Goal: Information Seeking & Learning: Learn about a topic

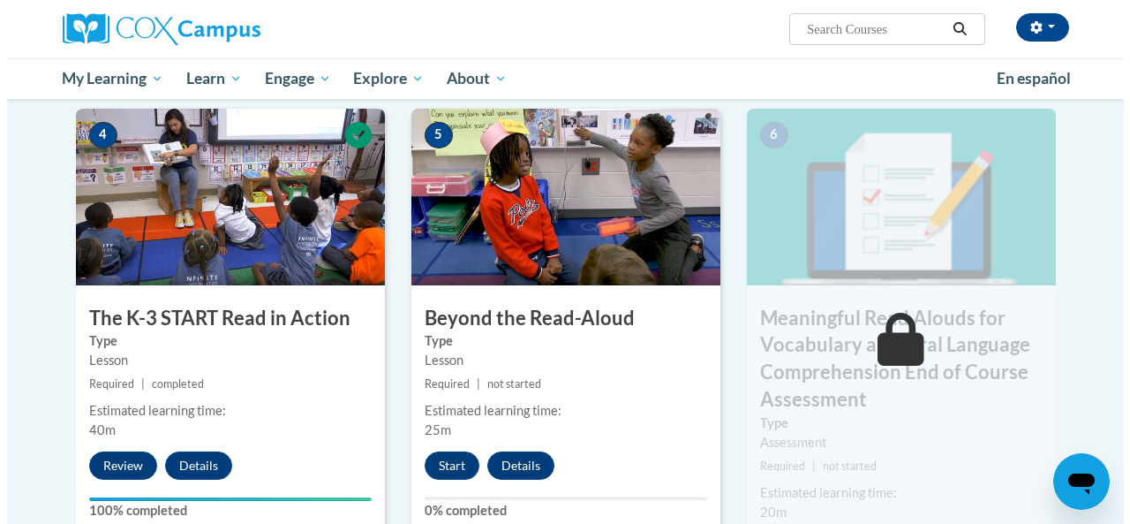
scroll to position [1001, 0]
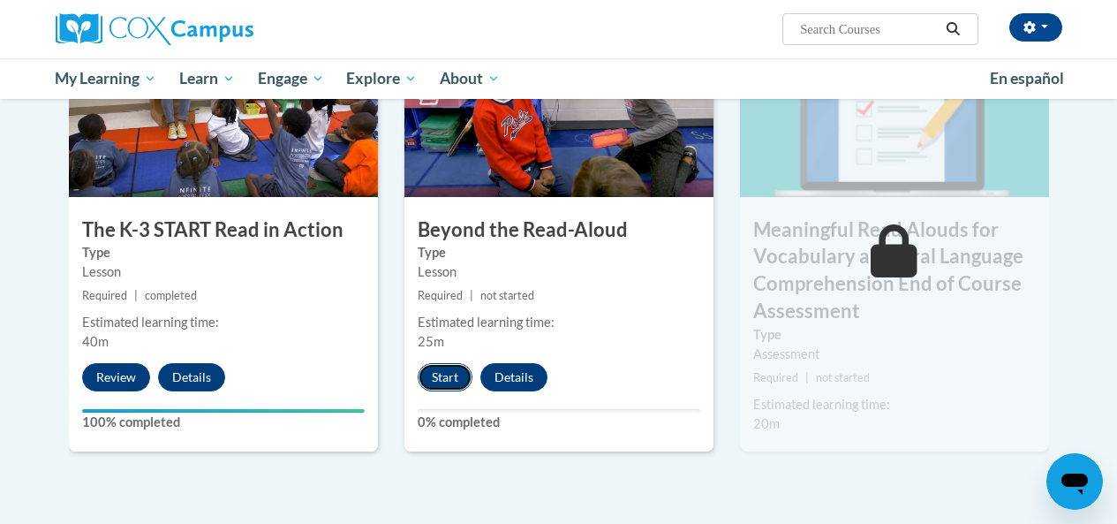
click at [449, 374] on button "Start" at bounding box center [445, 377] width 55 height 28
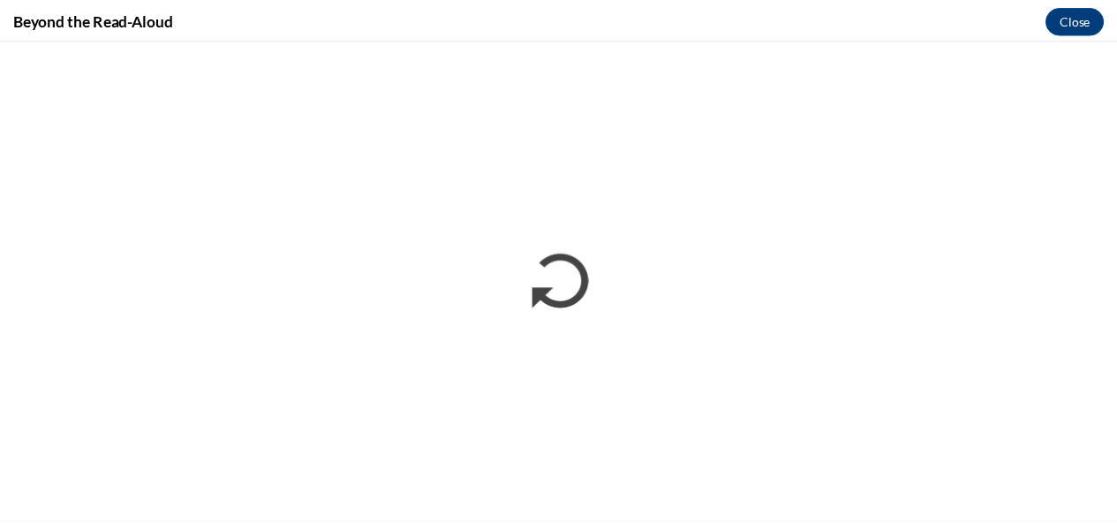
scroll to position [0, 0]
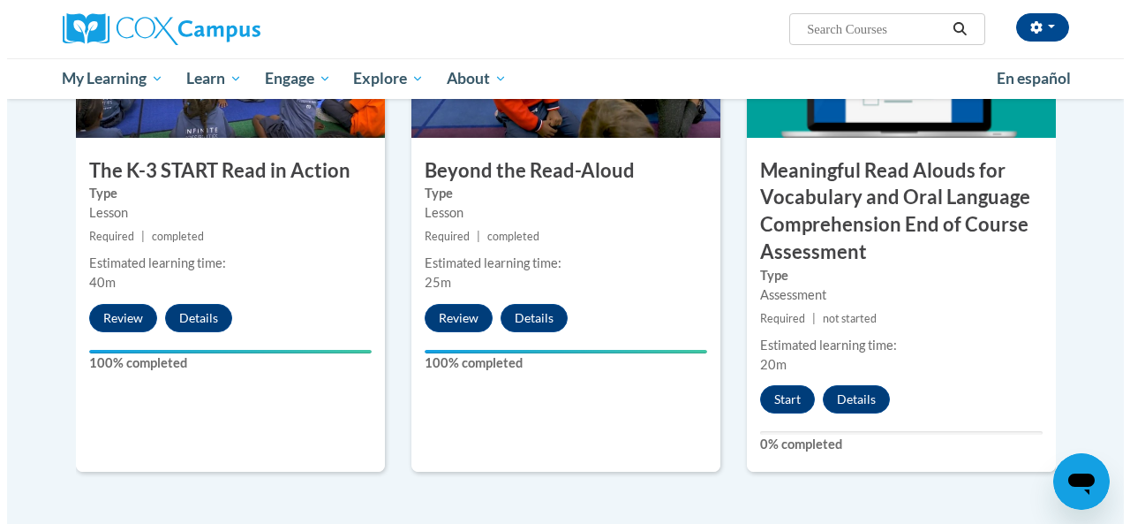
scroll to position [1177, 0]
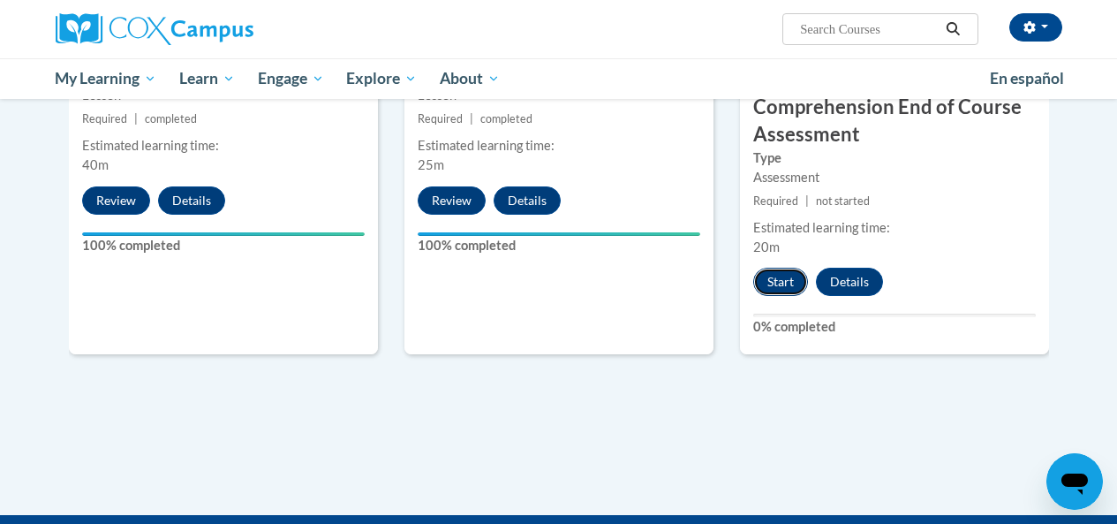
click at [778, 283] on button "Start" at bounding box center [780, 282] width 55 height 28
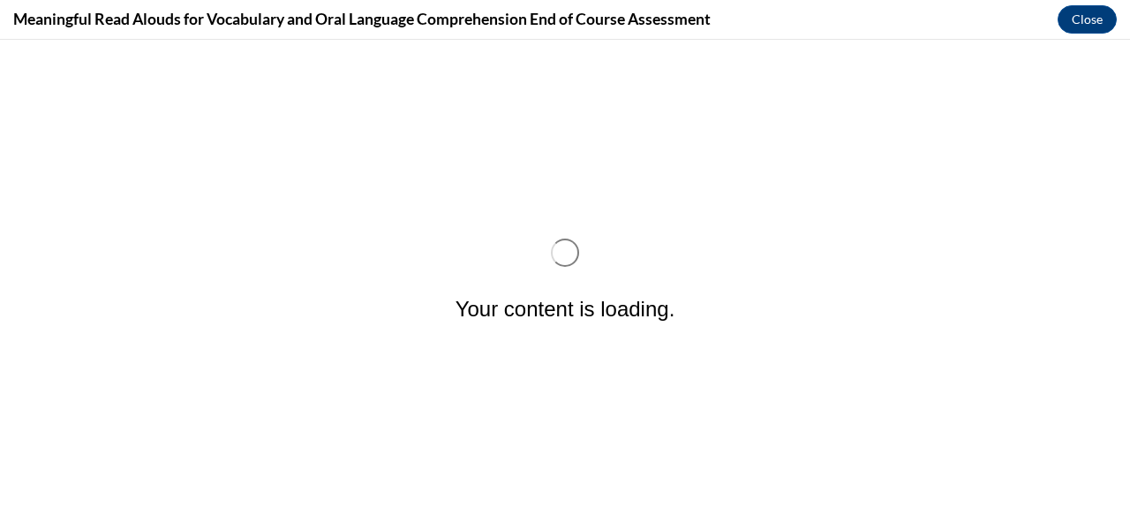
scroll to position [0, 0]
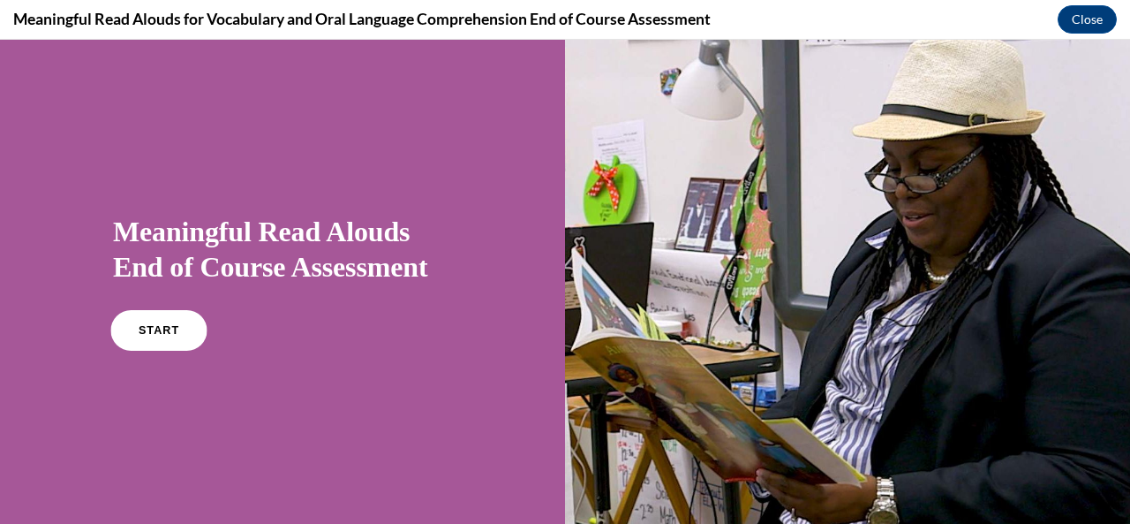
click at [157, 332] on span "START" at bounding box center [159, 330] width 41 height 13
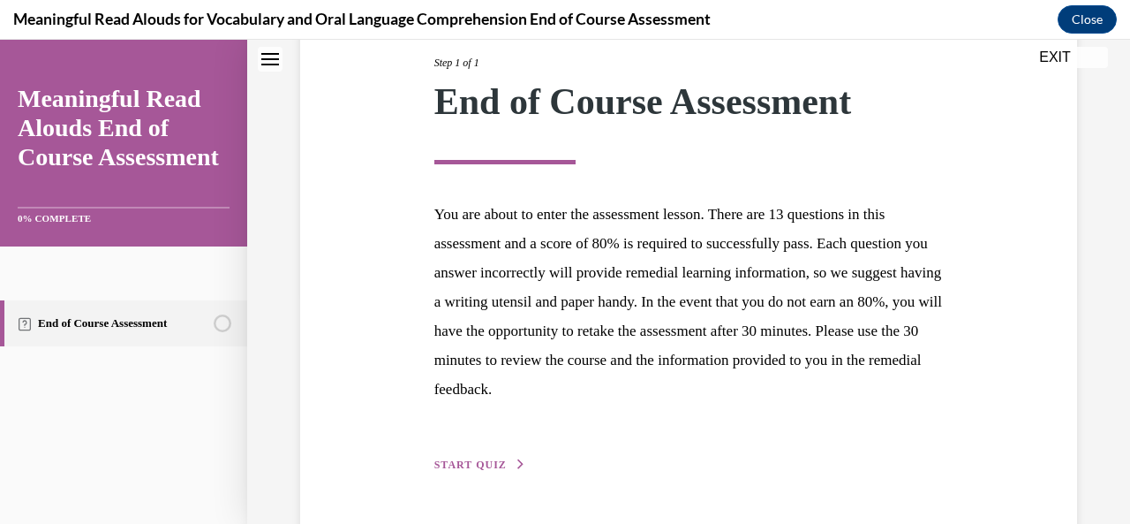
scroll to position [288, 0]
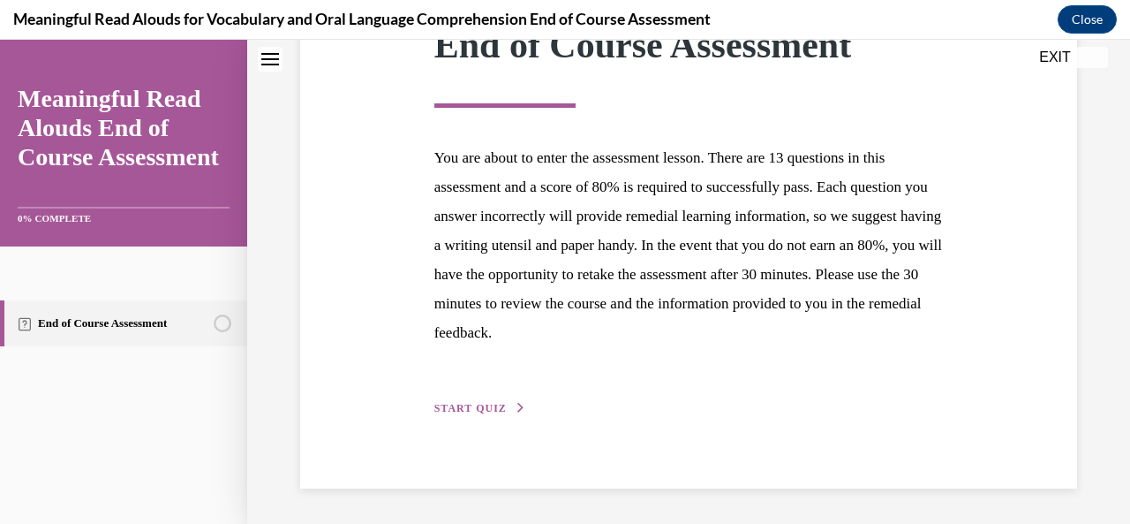
click at [459, 407] on span "START QUIZ" at bounding box center [470, 408] width 72 height 12
click at [0, 40] on label "A child reading a book to a buddy" at bounding box center [0, 40] width 0 height 0
click at [0, 40] on input "A child reading a book to a buddy" at bounding box center [0, 40] width 0 height 0
radio input "true"
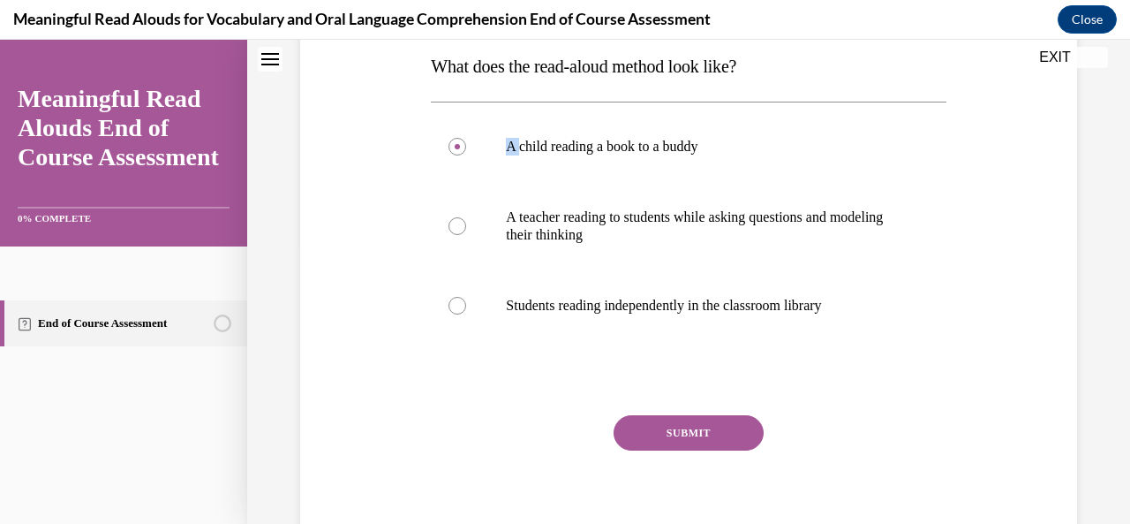
scroll to position [54, 0]
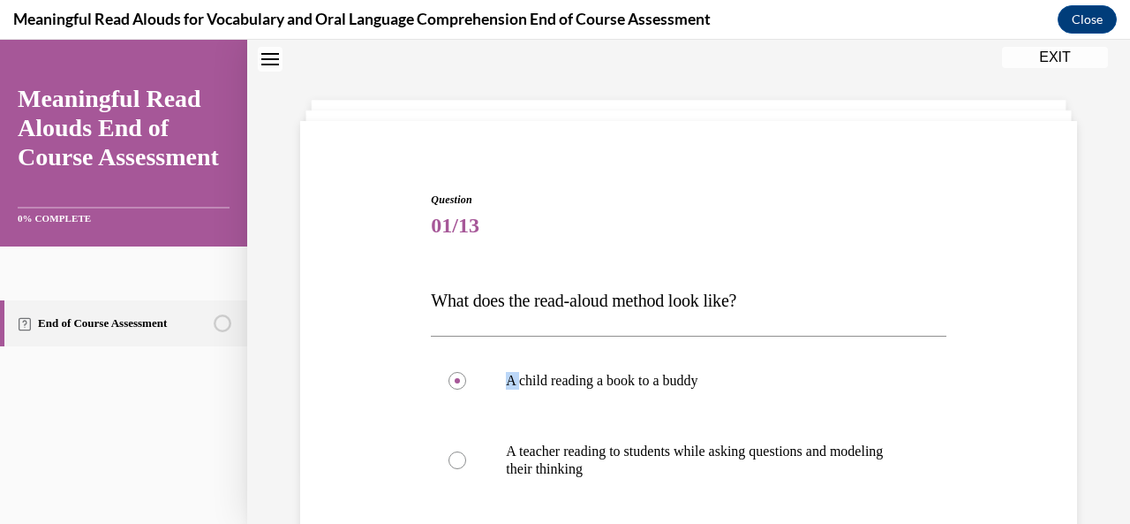
click at [386, 322] on div "Question 01/13 What does the read-aloud method look like? A child reading a boo…" at bounding box center [689, 466] width 786 height 655
click at [457, 389] on label "A child reading a book to a buddy" at bounding box center [688, 380] width 515 height 71
click at [457, 389] on input "A child reading a book to a buddy" at bounding box center [458, 381] width 18 height 18
click at [458, 389] on label "A child reading a book to a buddy" at bounding box center [688, 380] width 515 height 71
click at [458, 389] on input "A child reading a book to a buddy" at bounding box center [458, 381] width 18 height 18
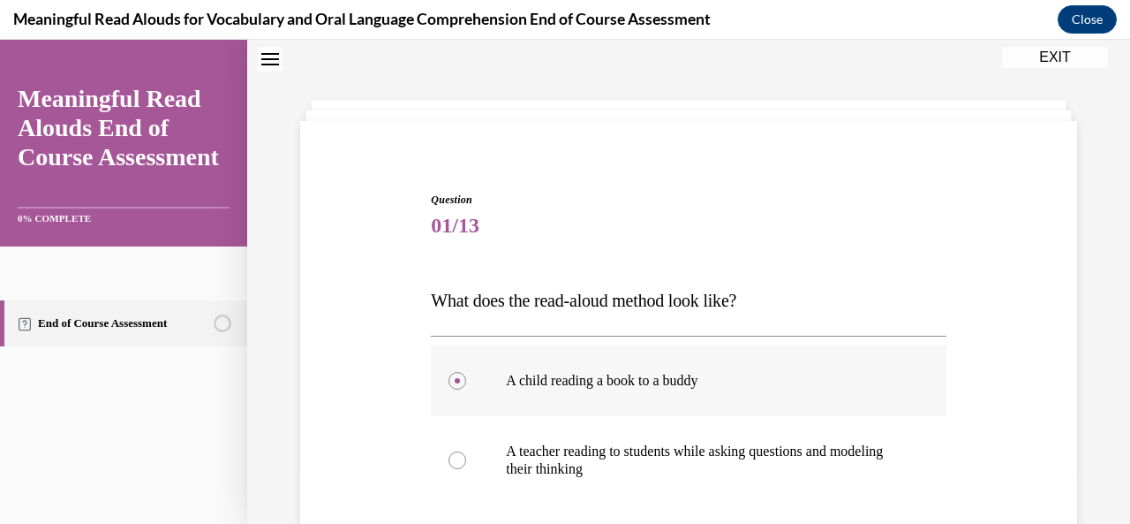
click at [461, 376] on div at bounding box center [458, 381] width 18 height 18
click at [461, 376] on input "A child reading a book to a buddy" at bounding box center [458, 381] width 18 height 18
click at [454, 384] on div at bounding box center [458, 381] width 18 height 18
click at [454, 384] on input "A child reading a book to a buddy" at bounding box center [458, 381] width 18 height 18
click at [455, 386] on div at bounding box center [458, 381] width 18 height 18
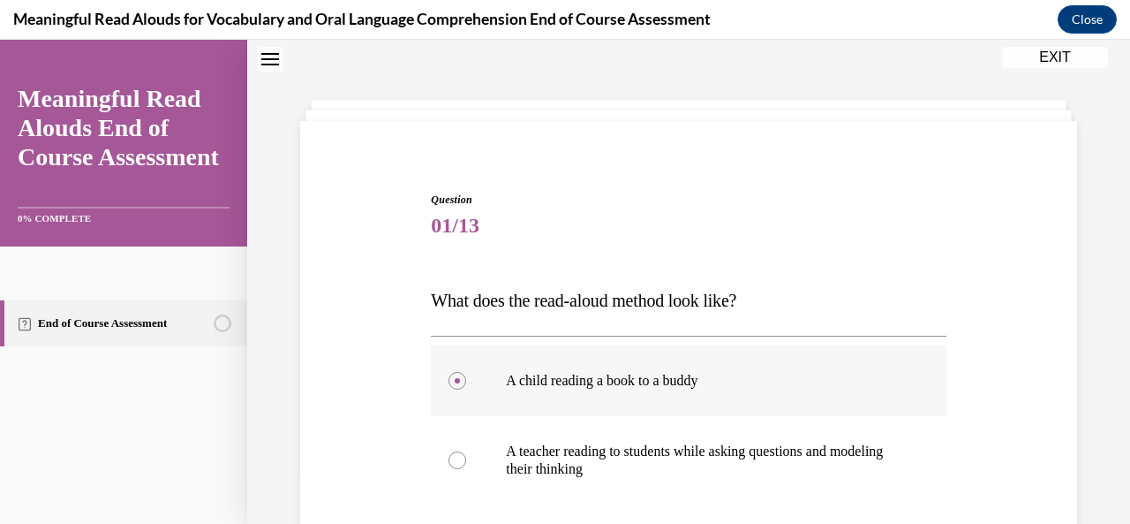
click at [455, 386] on input "A child reading a book to a buddy" at bounding box center [458, 381] width 18 height 18
click at [455, 382] on circle at bounding box center [457, 380] width 5 height 5
click at [455, 382] on input "A child reading a book to a buddy" at bounding box center [458, 381] width 18 height 18
click at [457, 381] on circle at bounding box center [457, 380] width 5 height 5
click at [457, 381] on input "A child reading a book to a buddy" at bounding box center [458, 381] width 18 height 18
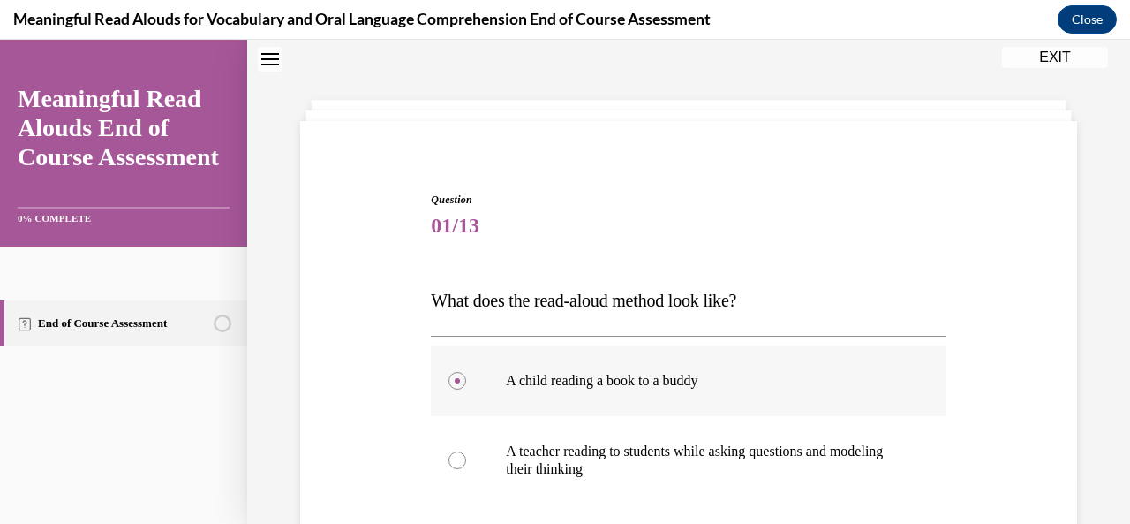
click at [455, 382] on circle at bounding box center [457, 380] width 5 height 5
click at [454, 382] on input "A child reading a book to a buddy" at bounding box center [458, 381] width 18 height 18
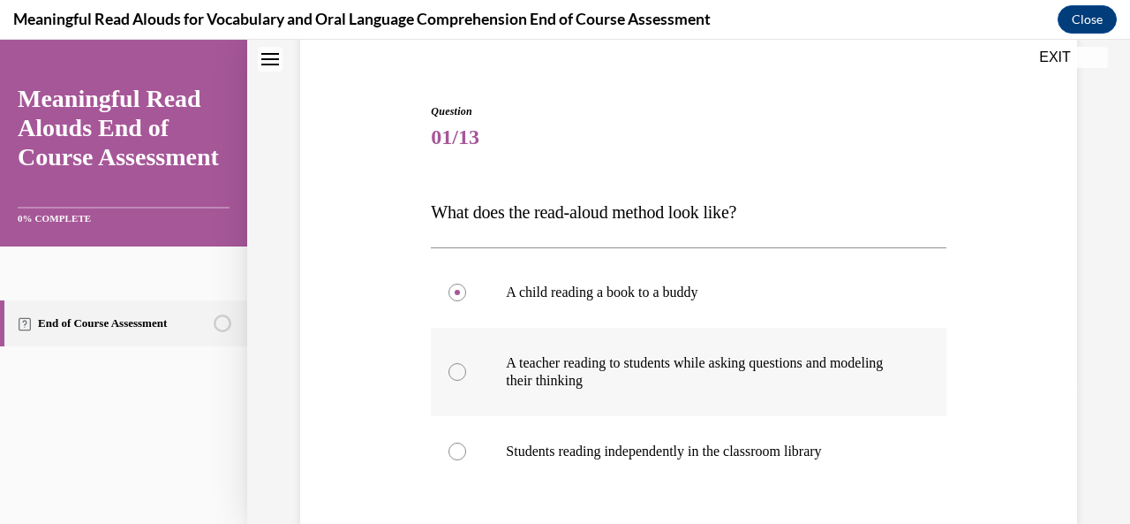
scroll to position [201, 0]
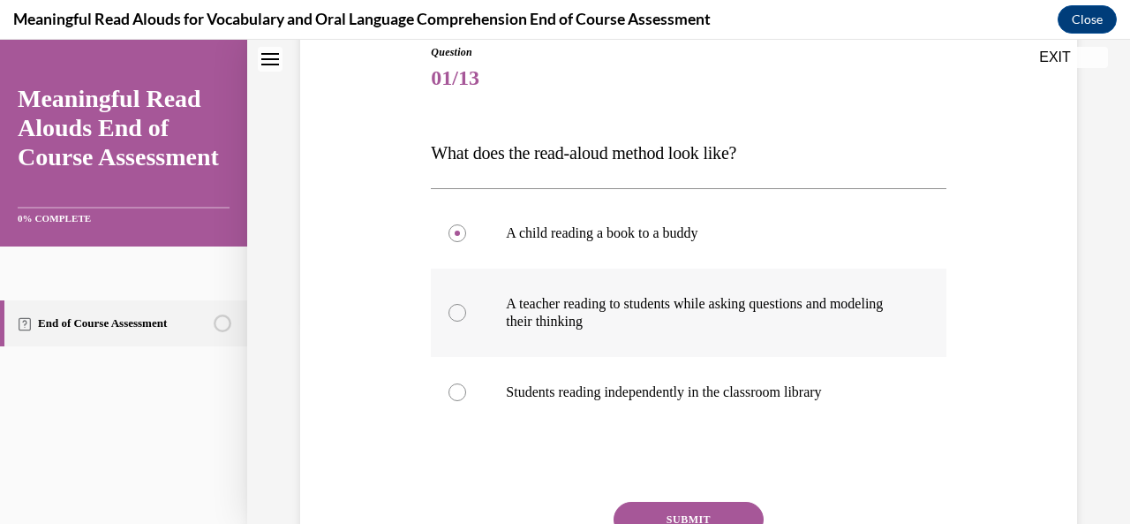
click at [454, 314] on div at bounding box center [458, 313] width 18 height 18
click at [454, 314] on input "A teacher reading to students while asking questions and modeling their thinking" at bounding box center [458, 313] width 18 height 18
radio input "true"
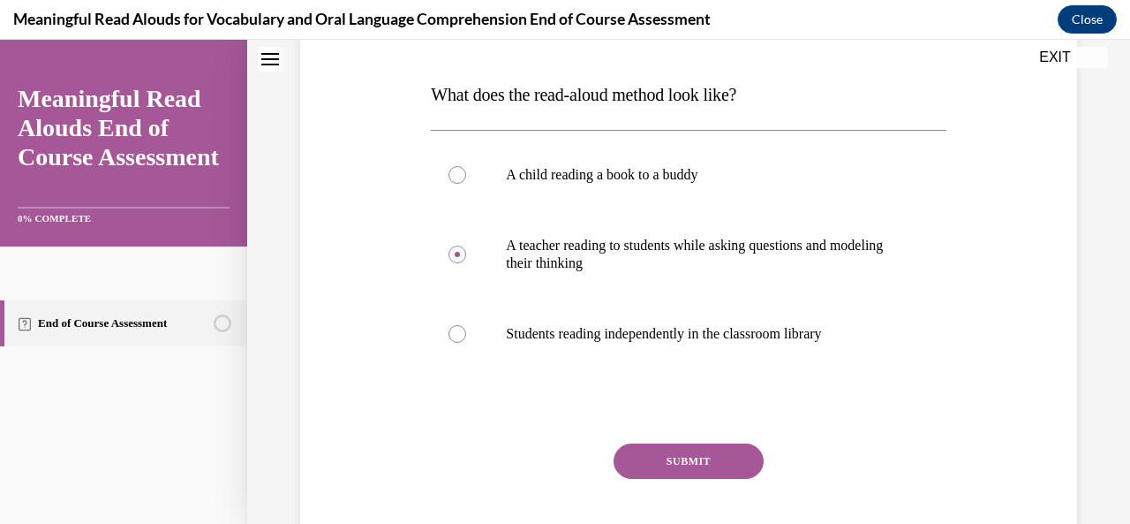
scroll to position [306, 0]
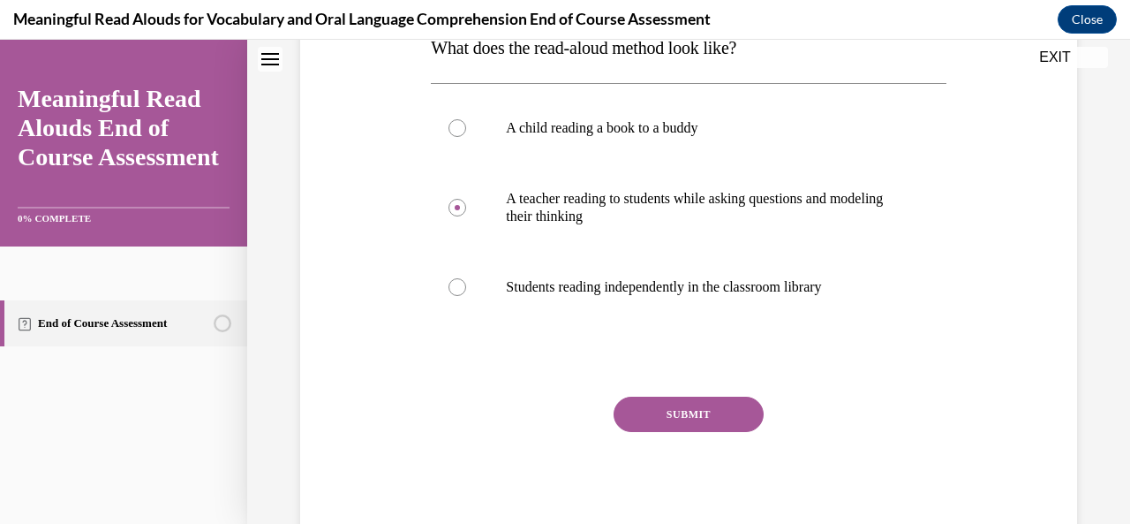
click at [714, 404] on button "SUBMIT" at bounding box center [689, 414] width 150 height 35
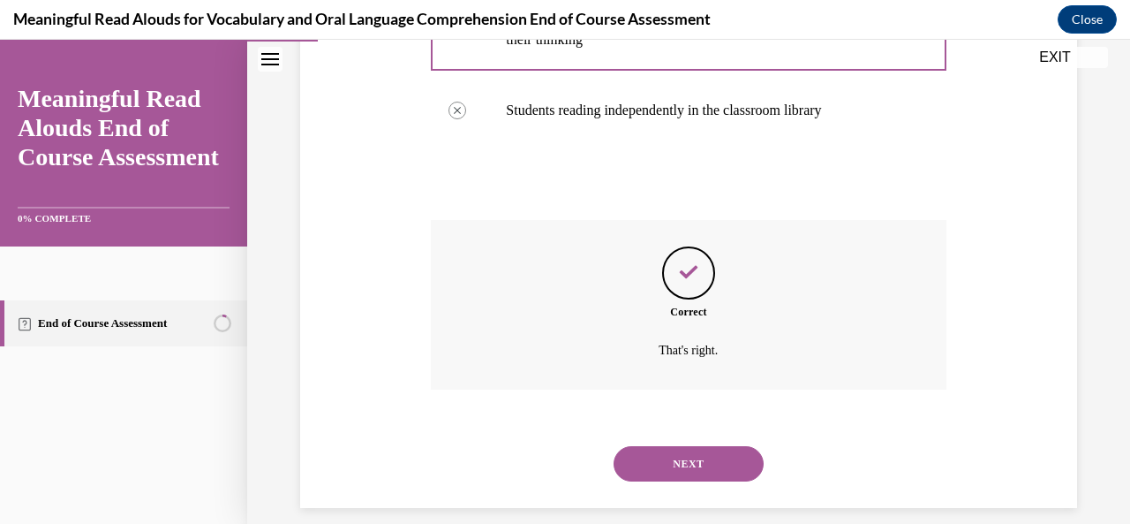
scroll to position [502, 0]
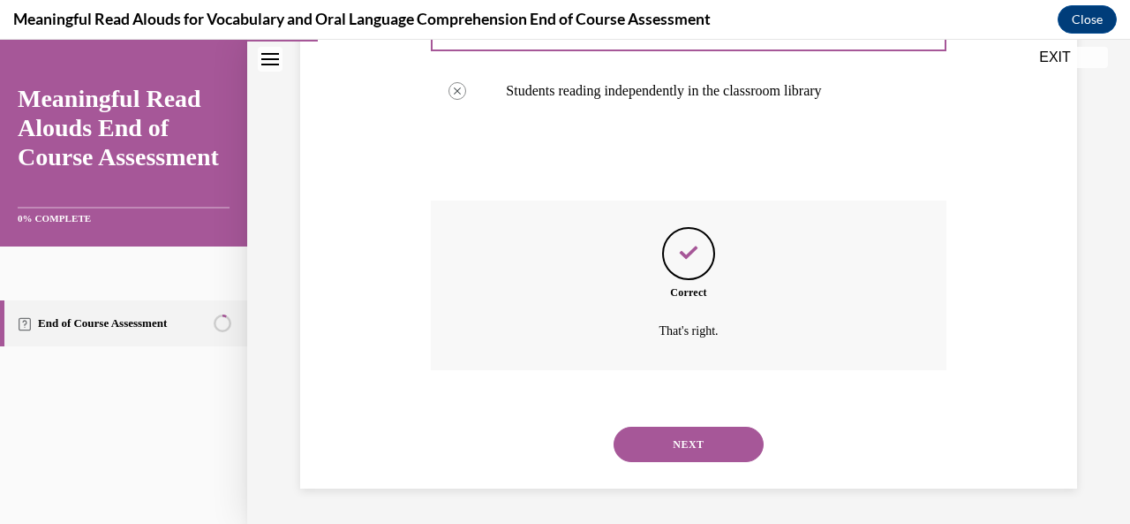
click at [696, 442] on button "NEXT" at bounding box center [689, 444] width 150 height 35
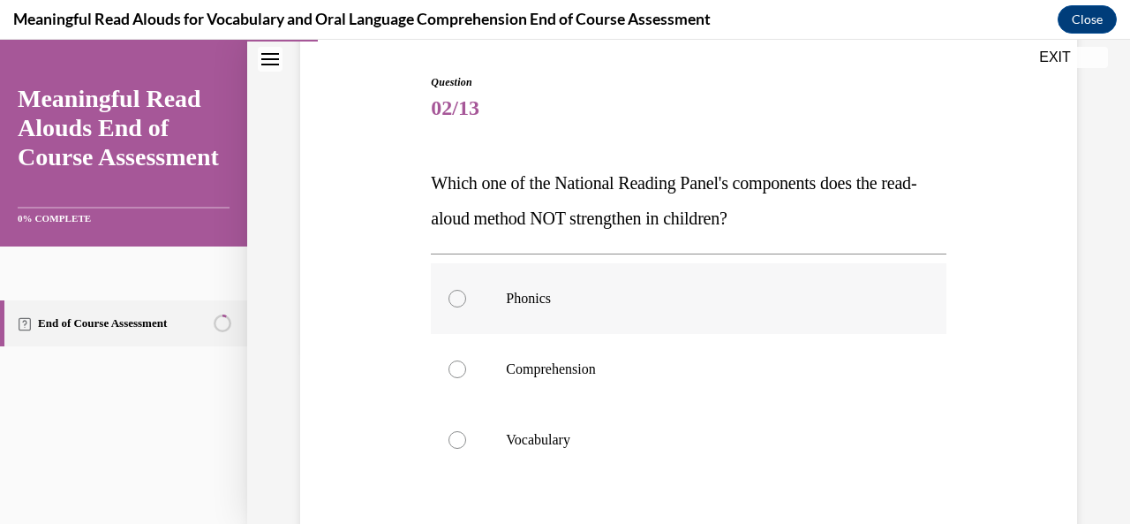
scroll to position [201, 0]
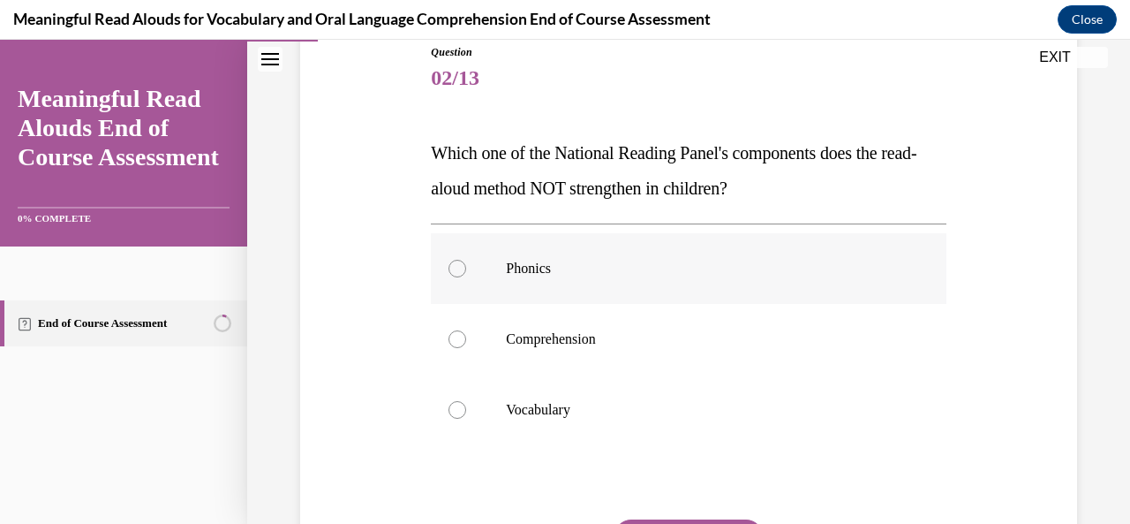
click at [457, 270] on div at bounding box center [458, 269] width 18 height 18
click at [457, 270] on input "Phonics" at bounding box center [458, 269] width 18 height 18
radio input "true"
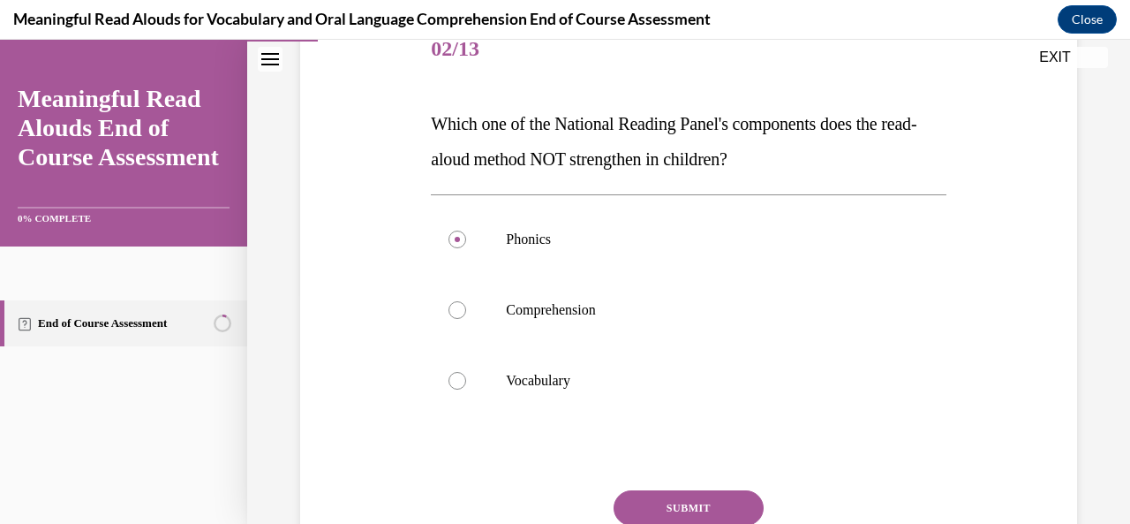
click at [676, 500] on button "SUBMIT" at bounding box center [689, 507] width 150 height 35
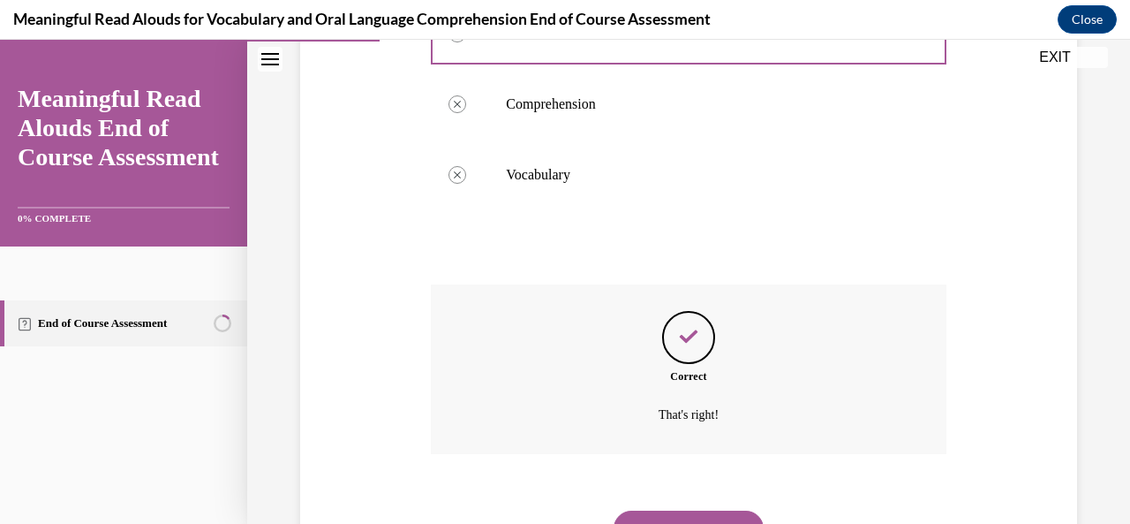
scroll to position [520, 0]
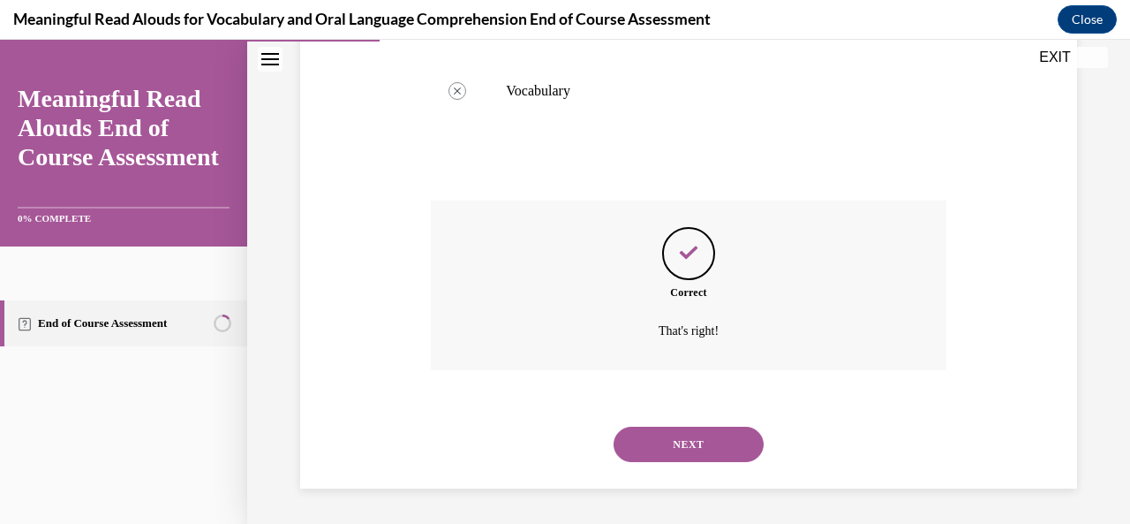
click at [694, 444] on button "NEXT" at bounding box center [689, 444] width 150 height 35
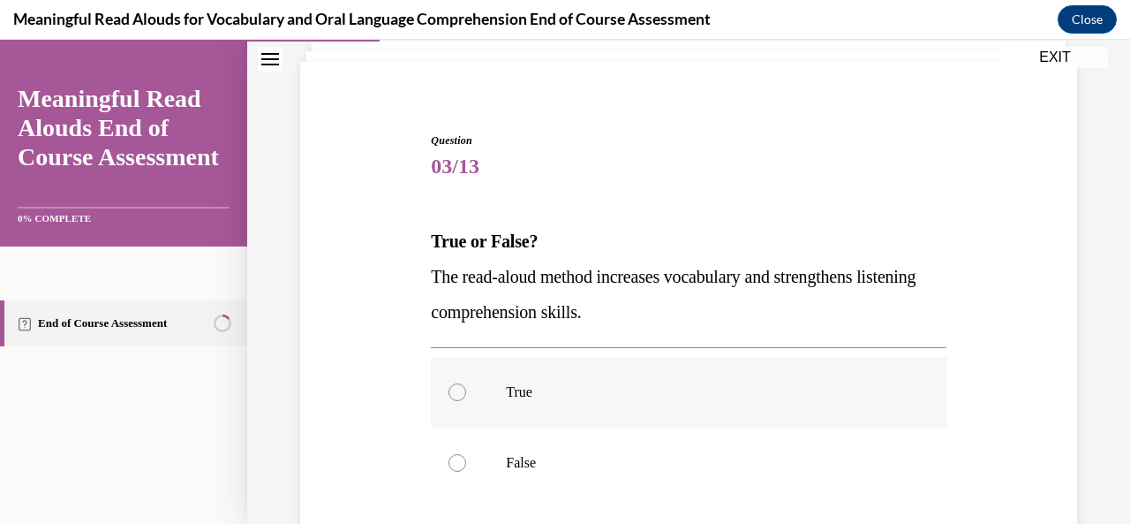
scroll to position [142, 0]
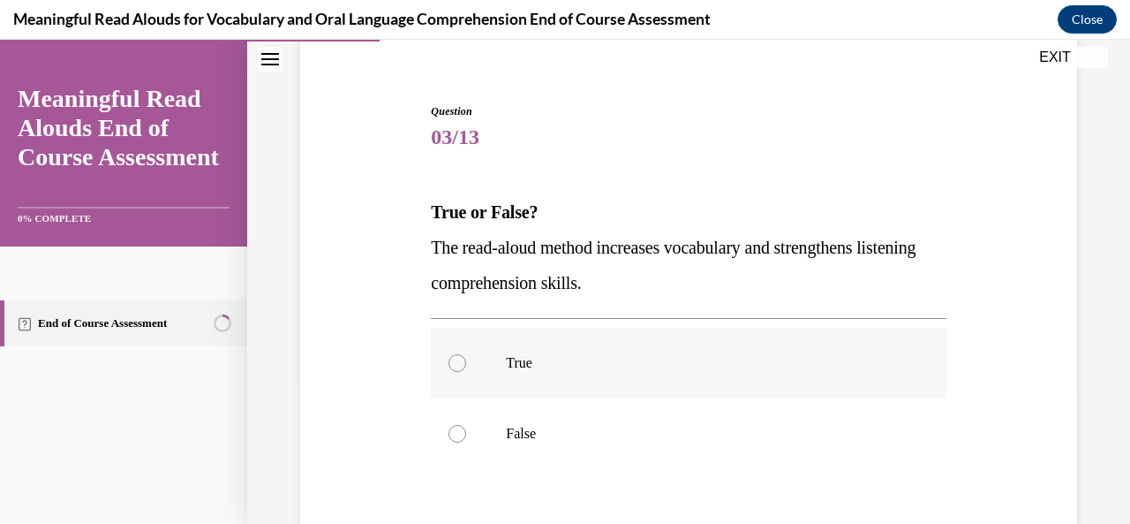
click at [457, 364] on div at bounding box center [458, 363] width 18 height 18
click at [457, 364] on input "True" at bounding box center [458, 363] width 18 height 18
radio input "true"
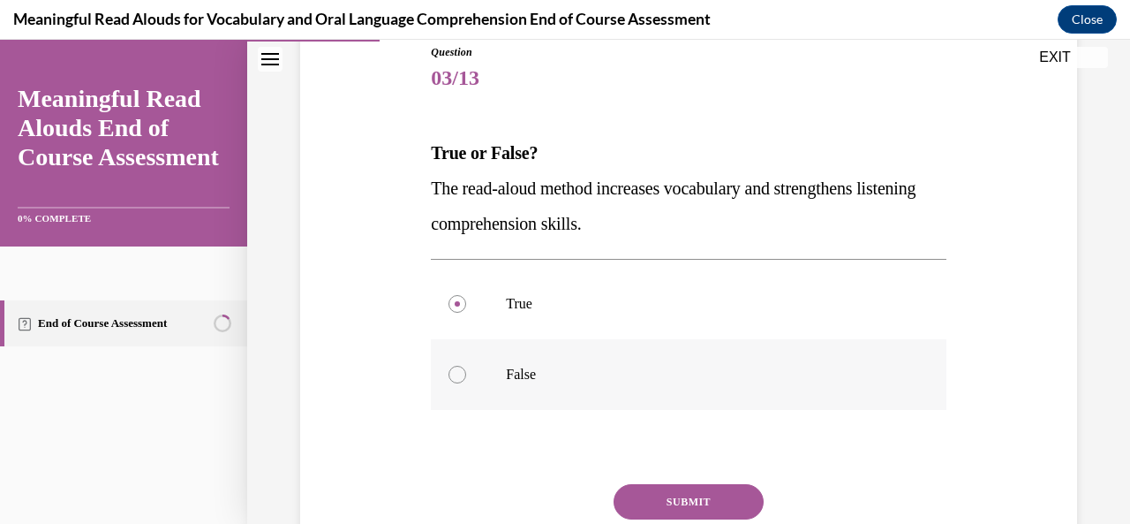
scroll to position [230, 0]
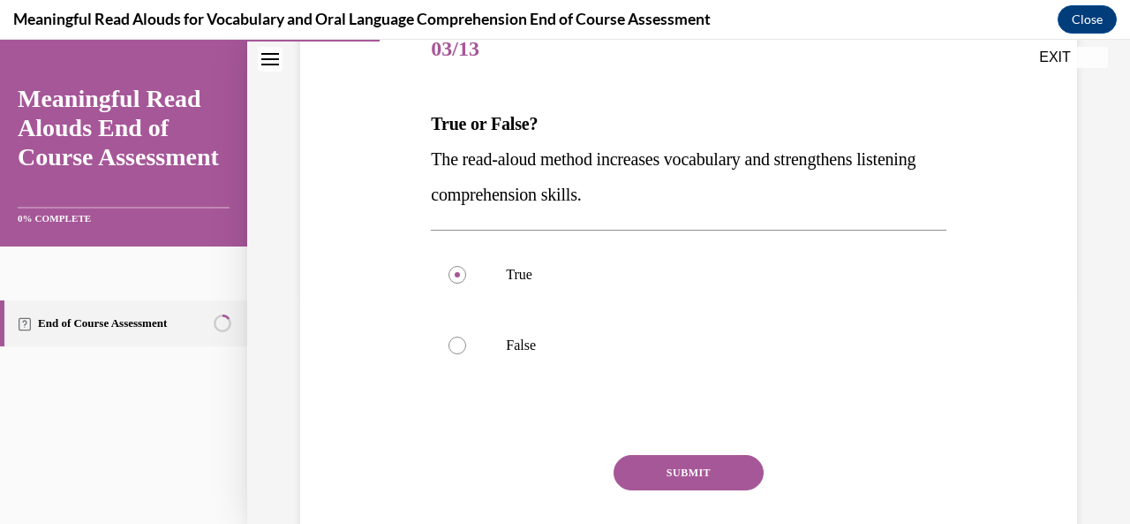
click at [662, 470] on button "SUBMIT" at bounding box center [689, 472] width 150 height 35
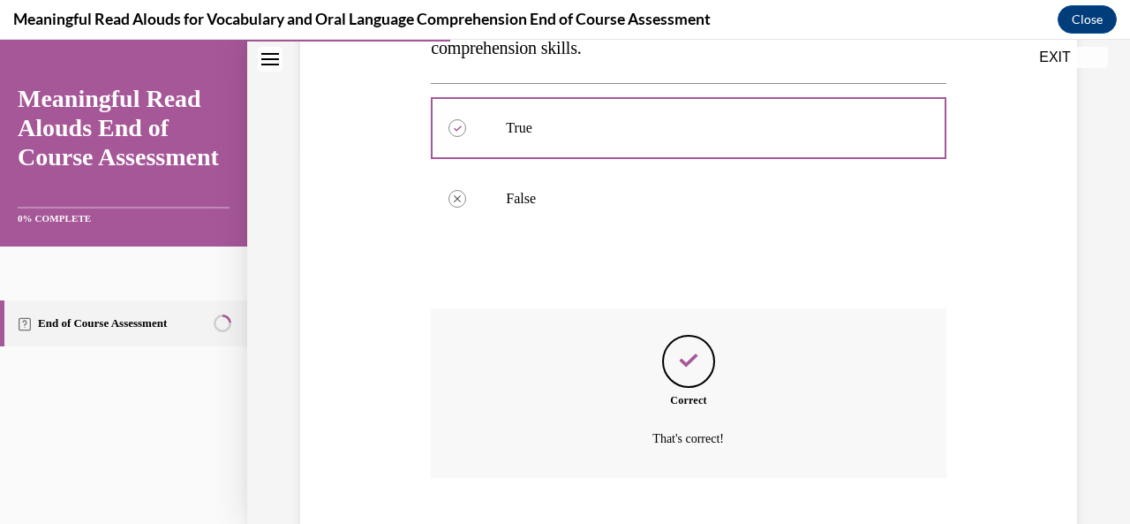
scroll to position [485, 0]
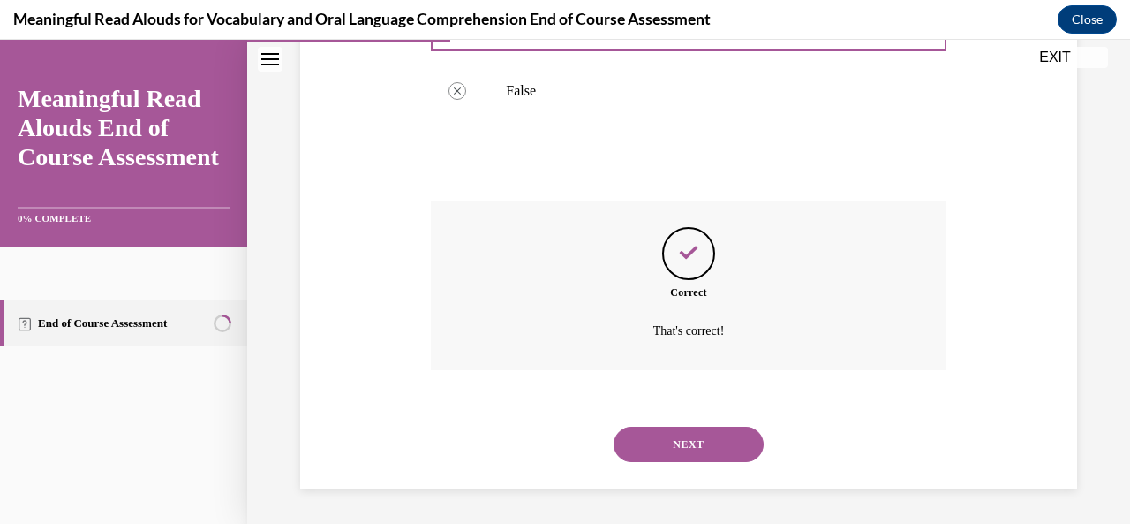
click at [679, 438] on button "NEXT" at bounding box center [689, 444] width 150 height 35
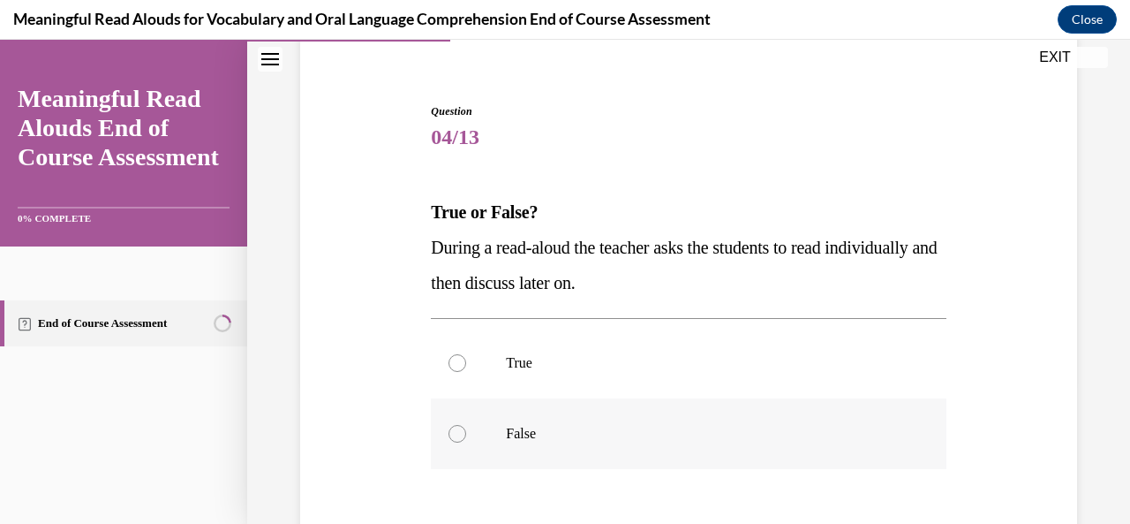
scroll to position [171, 0]
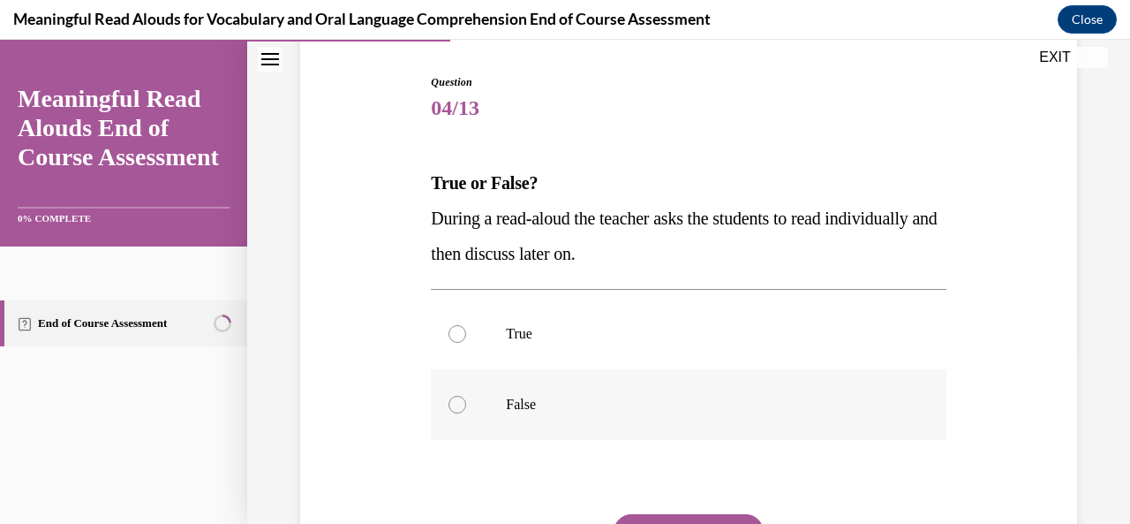
click at [456, 406] on div at bounding box center [458, 405] width 18 height 18
click at [456, 406] on input "False" at bounding box center [458, 405] width 18 height 18
radio input "true"
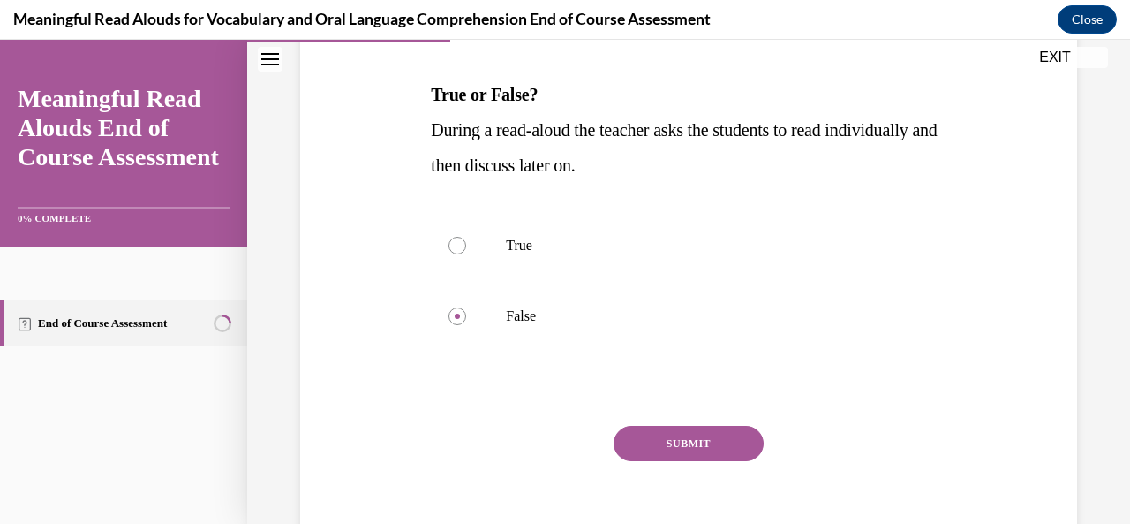
click at [644, 439] on button "SUBMIT" at bounding box center [689, 443] width 150 height 35
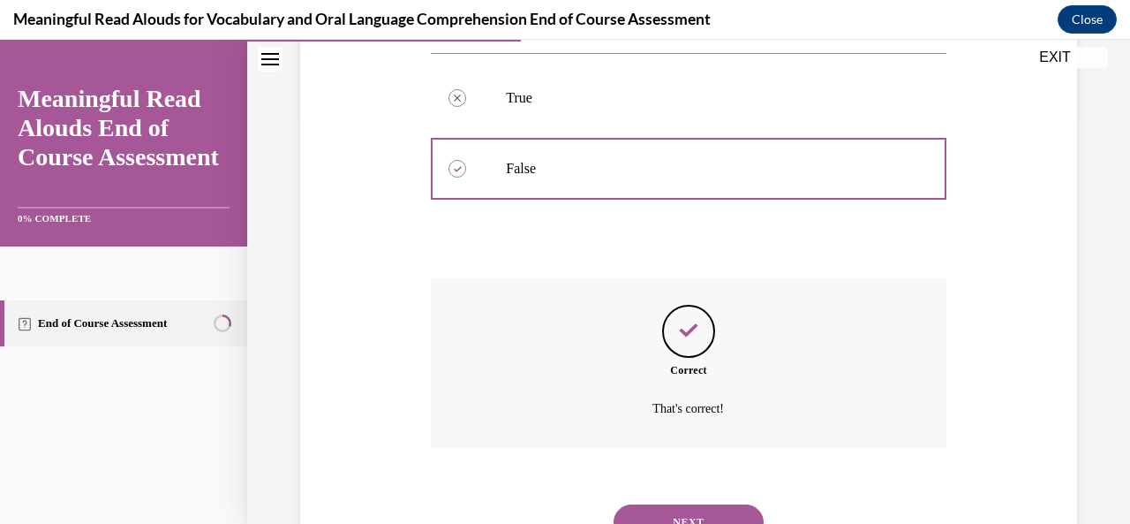
scroll to position [485, 0]
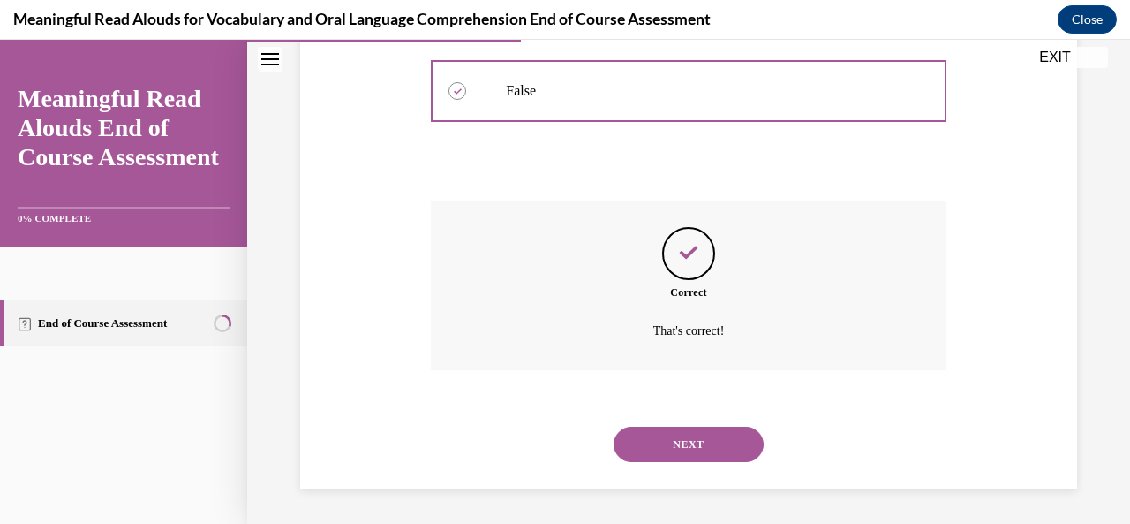
click at [674, 442] on button "NEXT" at bounding box center [689, 444] width 150 height 35
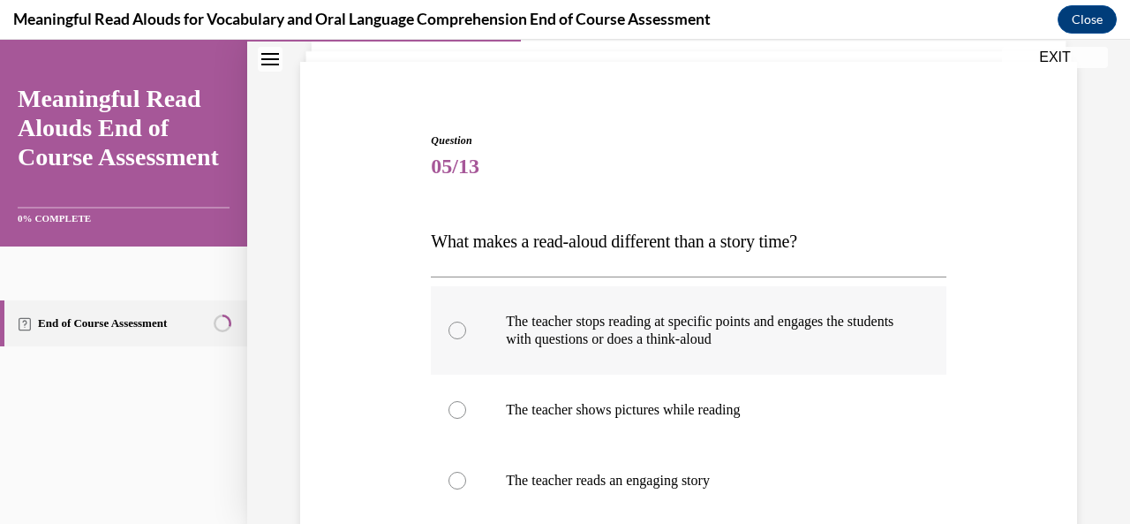
scroll to position [201, 0]
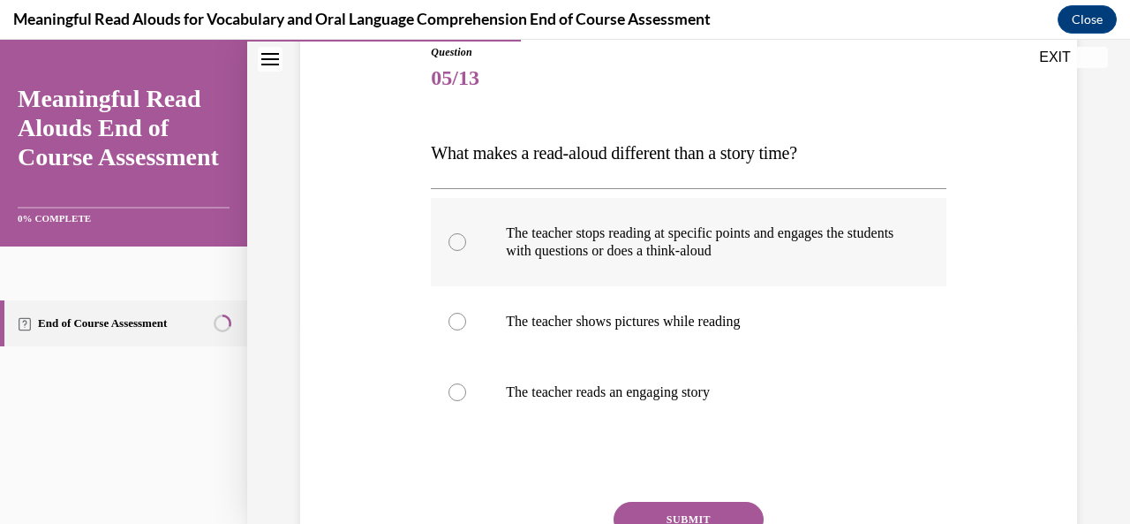
click at [458, 242] on div at bounding box center [458, 242] width 18 height 18
click at [458, 242] on input "The teacher stops reading at specific points and engages the students with ques…" at bounding box center [458, 242] width 18 height 18
radio input "true"
click at [687, 508] on button "SUBMIT" at bounding box center [689, 519] width 150 height 35
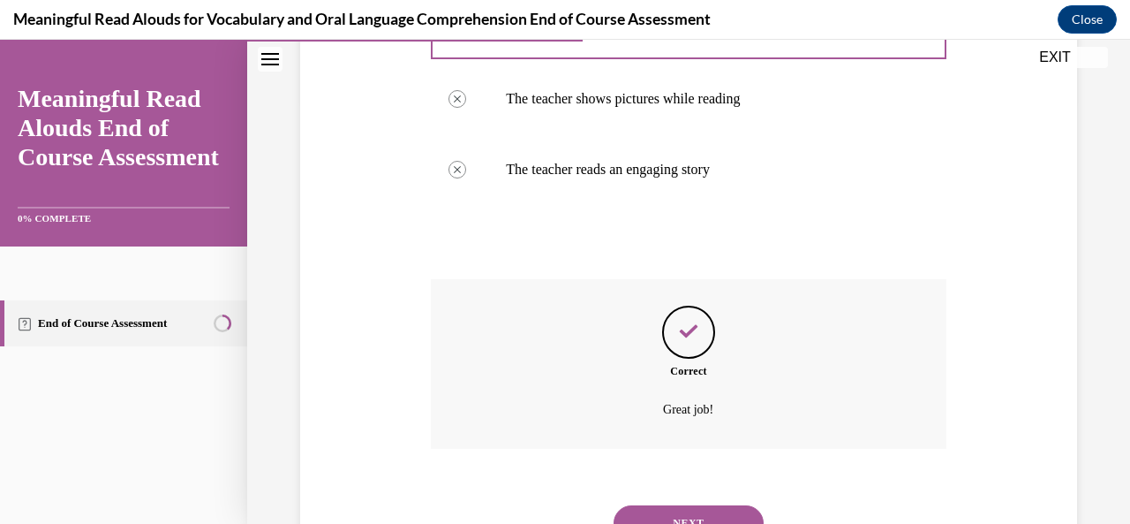
scroll to position [502, 0]
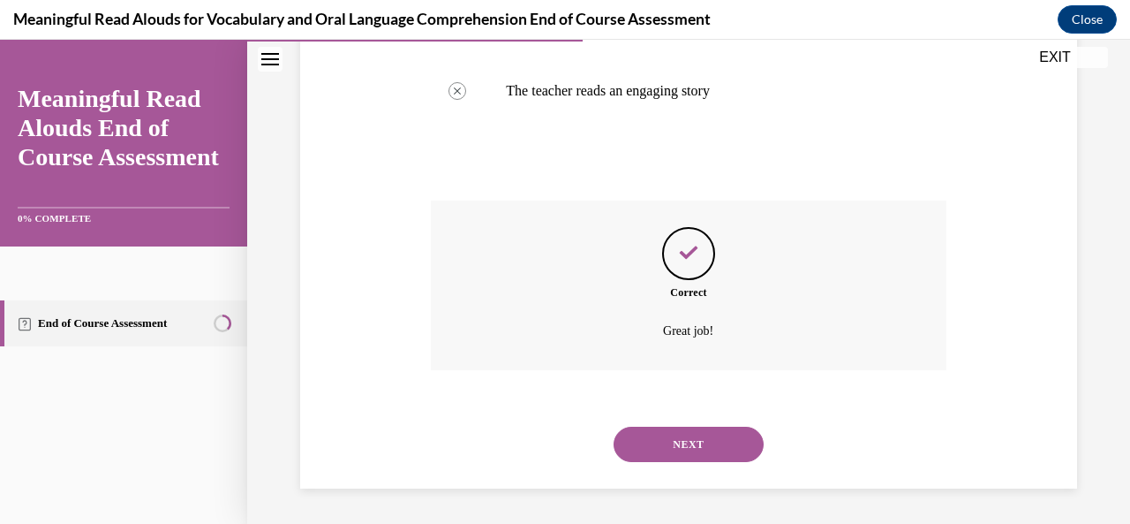
click at [694, 444] on button "NEXT" at bounding box center [689, 444] width 150 height 35
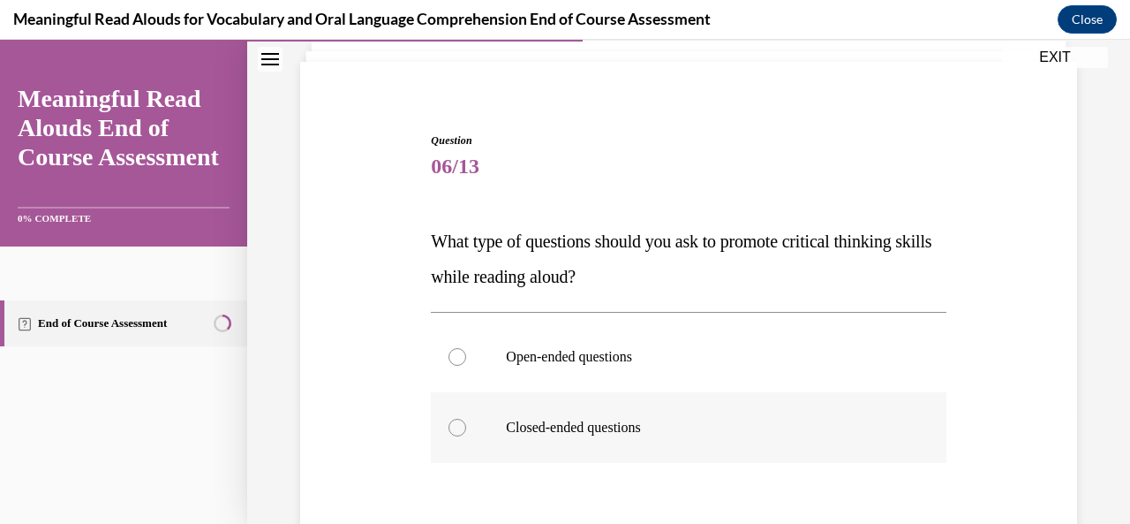
scroll to position [142, 0]
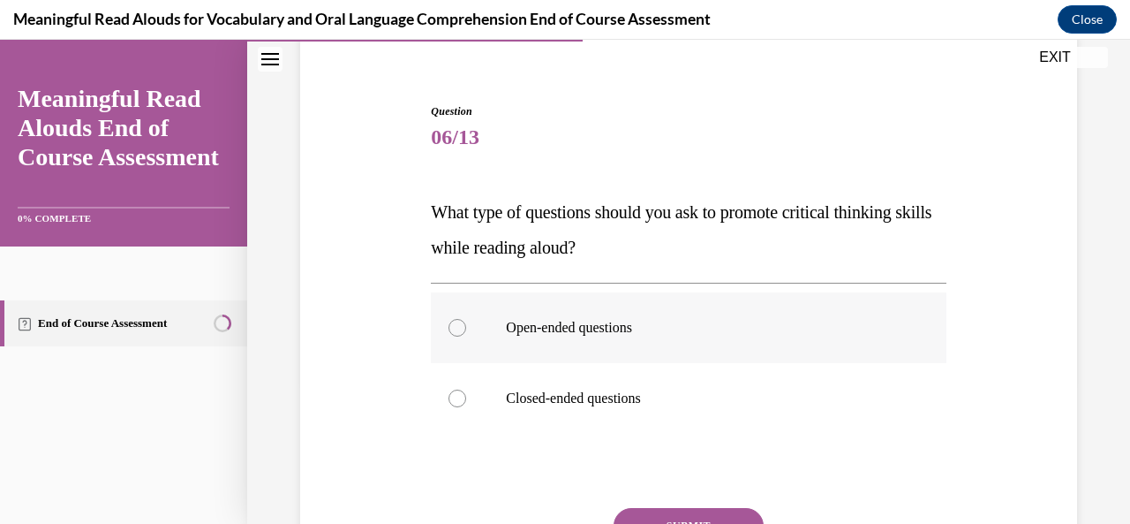
click at [449, 326] on div at bounding box center [458, 328] width 18 height 18
click at [449, 326] on input "Open-ended questions" at bounding box center [458, 328] width 18 height 18
radio input "true"
click at [661, 513] on button "SUBMIT" at bounding box center [689, 525] width 150 height 35
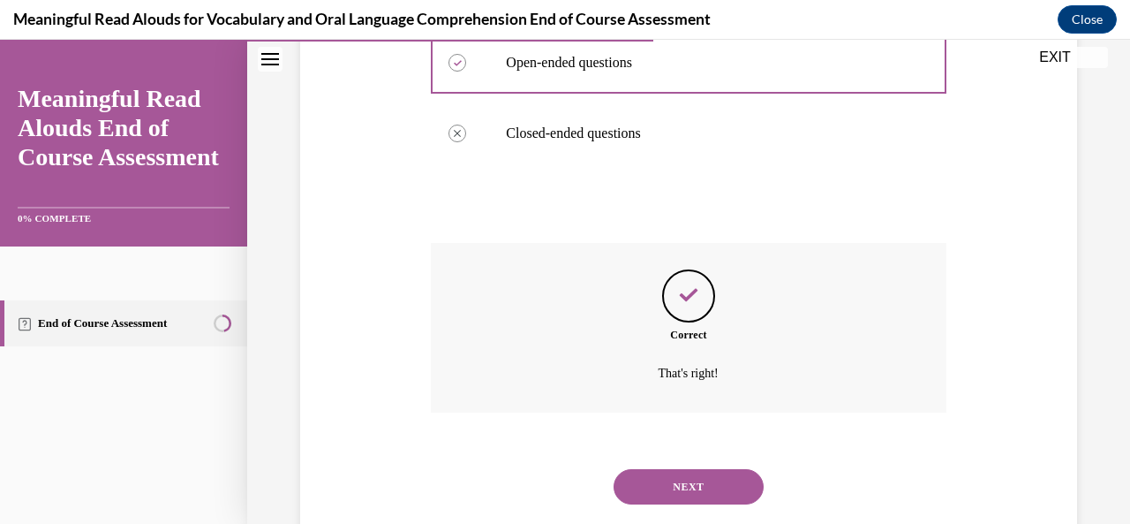
scroll to position [449, 0]
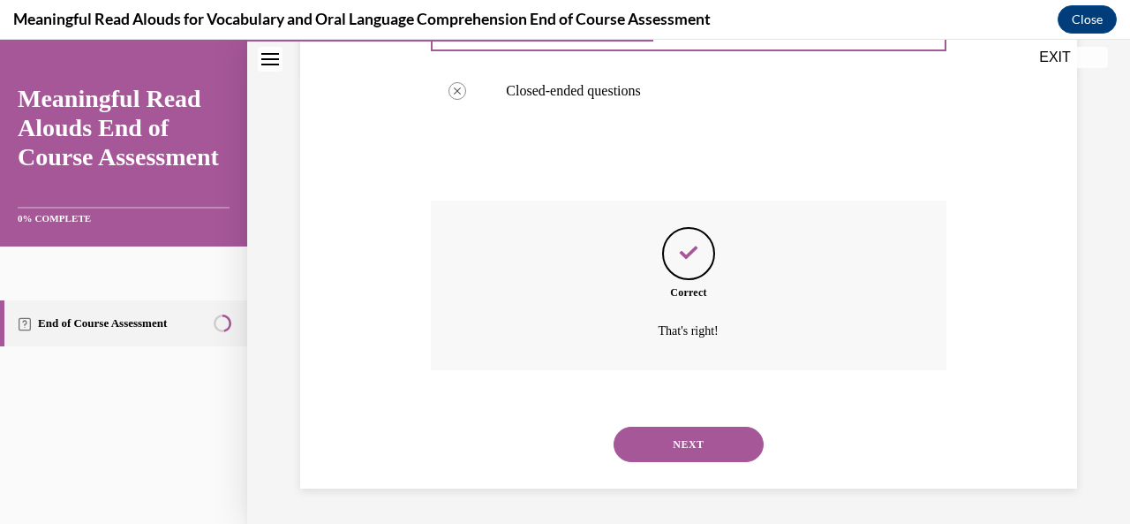
click at [706, 437] on button "NEXT" at bounding box center [689, 444] width 150 height 35
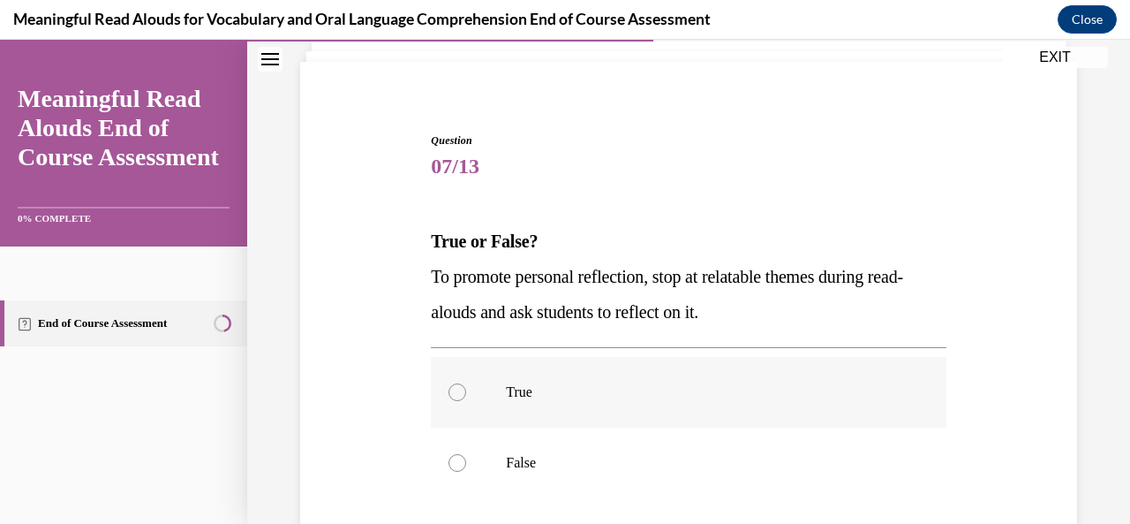
scroll to position [201, 0]
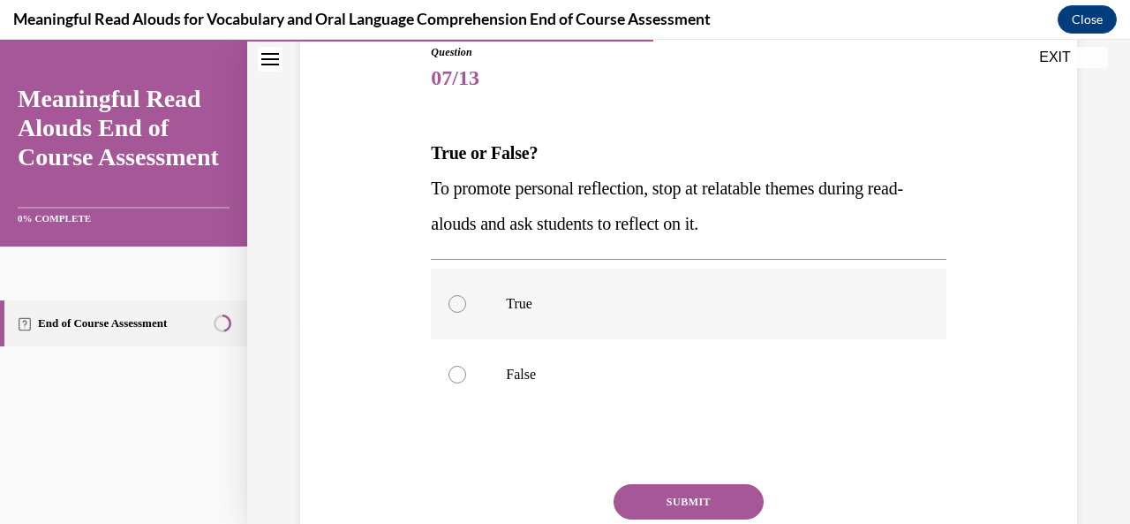
click at [453, 303] on div at bounding box center [458, 304] width 18 height 18
click at [453, 303] on input "True" at bounding box center [458, 304] width 18 height 18
radio input "true"
click at [653, 497] on button "SUBMIT" at bounding box center [689, 501] width 150 height 35
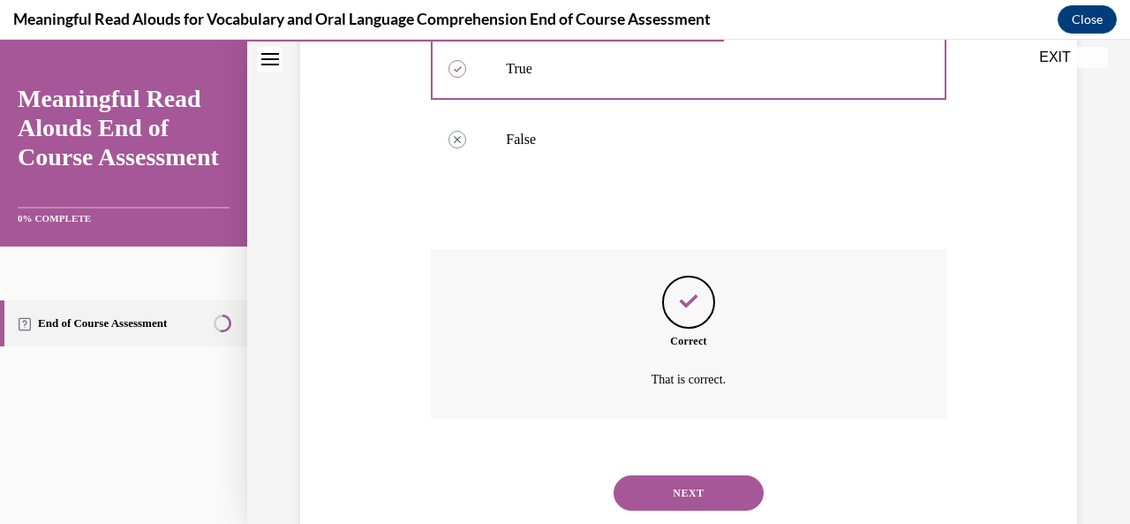
scroll to position [485, 0]
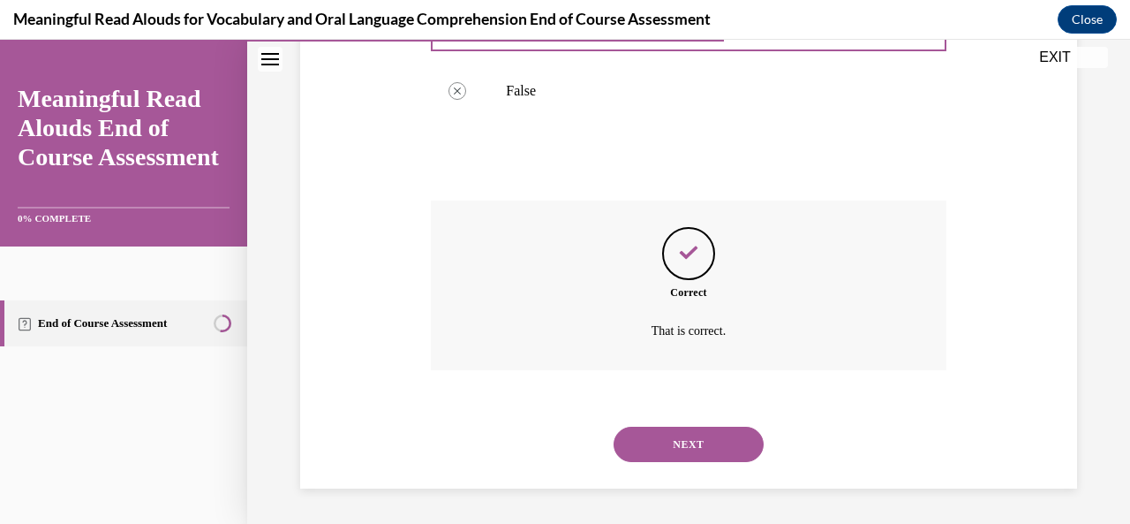
click at [689, 448] on button "NEXT" at bounding box center [689, 444] width 150 height 35
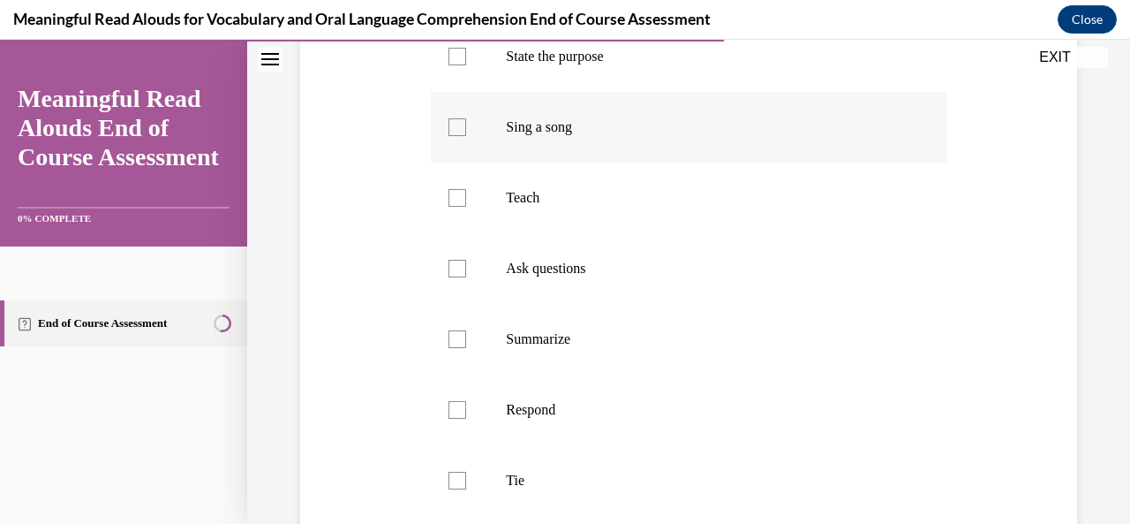
scroll to position [407, 0]
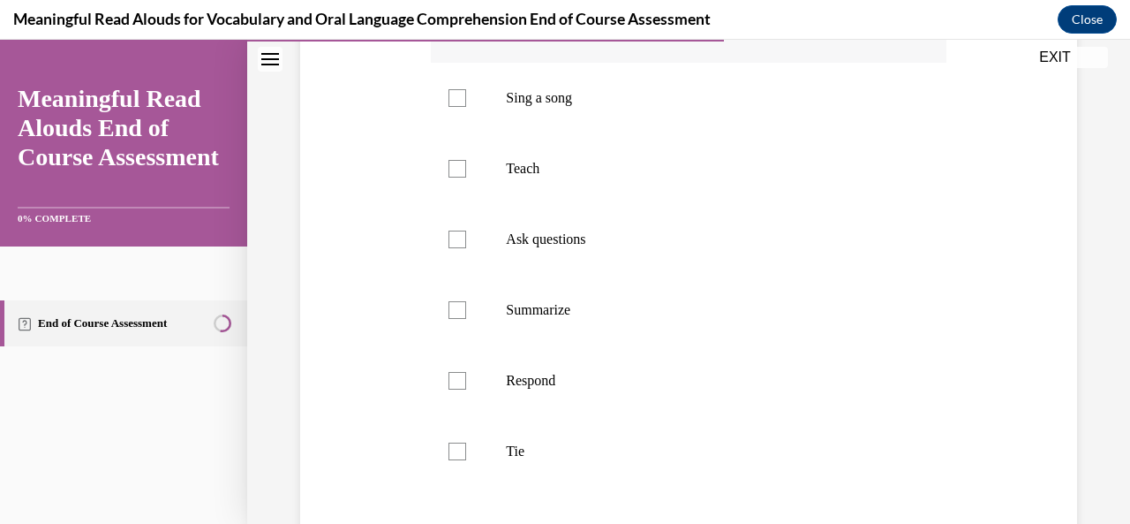
click at [461, 36] on div at bounding box center [458, 28] width 18 height 18
click at [461, 36] on input "State the purpose" at bounding box center [458, 28] width 18 height 18
checkbox input "true"
click at [457, 178] on div at bounding box center [458, 169] width 18 height 18
click at [457, 178] on input "Teach" at bounding box center [458, 169] width 18 height 18
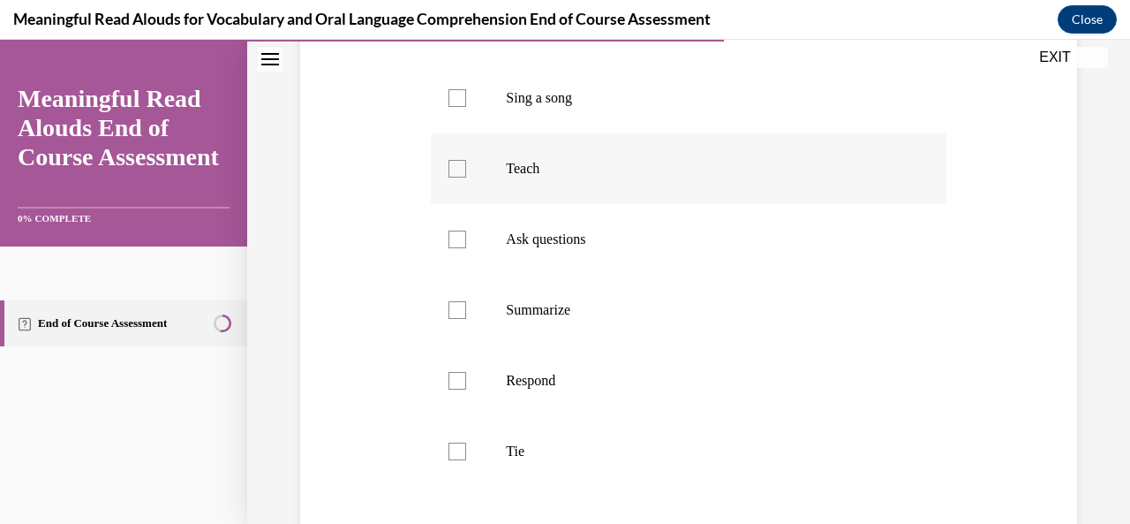
checkbox input "true"
click at [455, 248] on div at bounding box center [458, 239] width 18 height 18
click at [455, 248] on input "Ask questions" at bounding box center [458, 239] width 18 height 18
checkbox input "true"
click at [453, 389] on div at bounding box center [458, 381] width 18 height 18
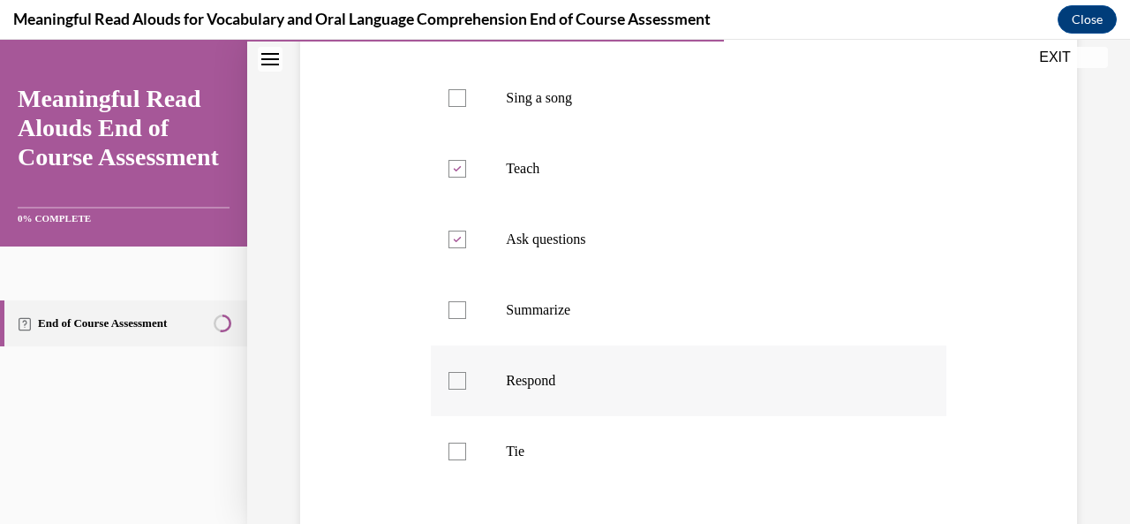
click at [453, 389] on input "Respond" at bounding box center [458, 381] width 18 height 18
checkbox input "true"
click at [456, 460] on div at bounding box center [458, 451] width 18 height 18
click at [456, 460] on input "Tie" at bounding box center [458, 451] width 18 height 18
checkbox input "true"
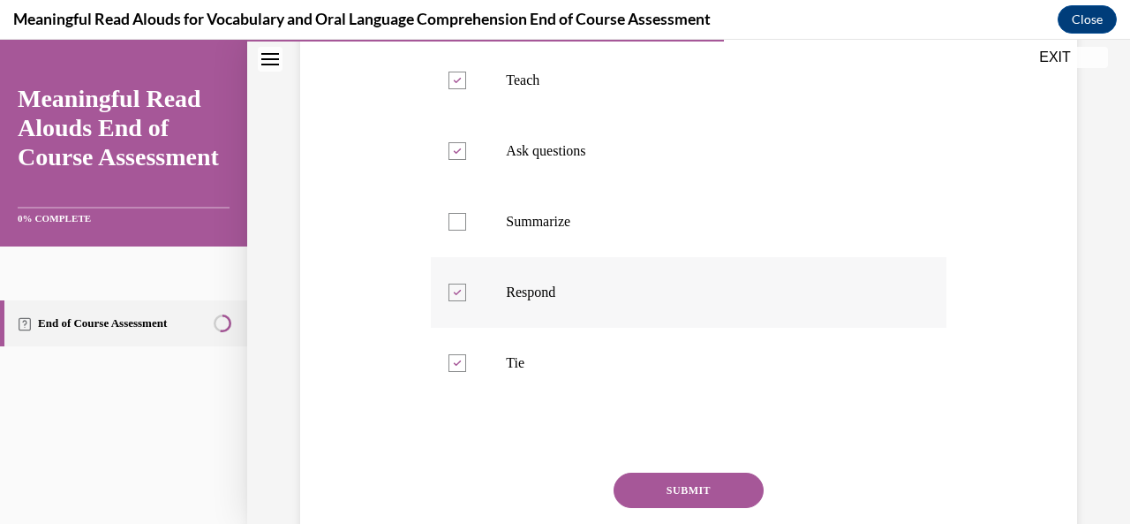
scroll to position [584, 0]
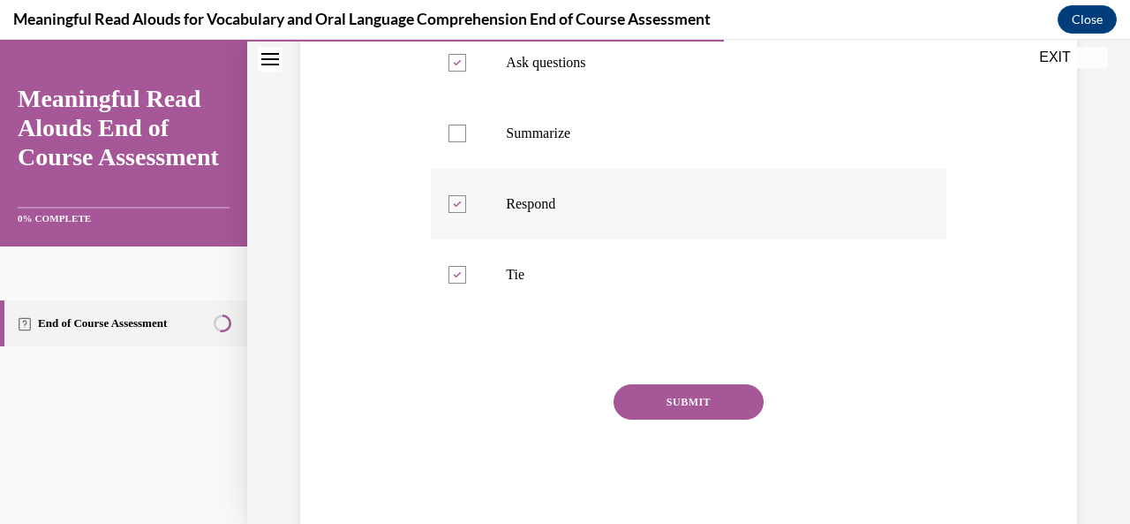
click at [747, 419] on button "SUBMIT" at bounding box center [689, 401] width 150 height 35
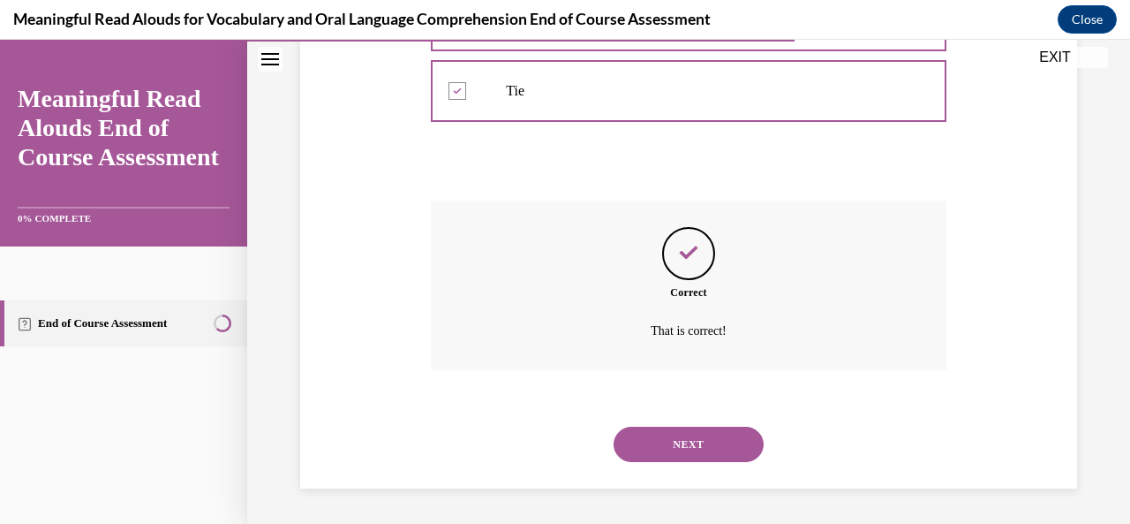
scroll to position [803, 0]
click at [689, 440] on button "NEXT" at bounding box center [689, 444] width 150 height 35
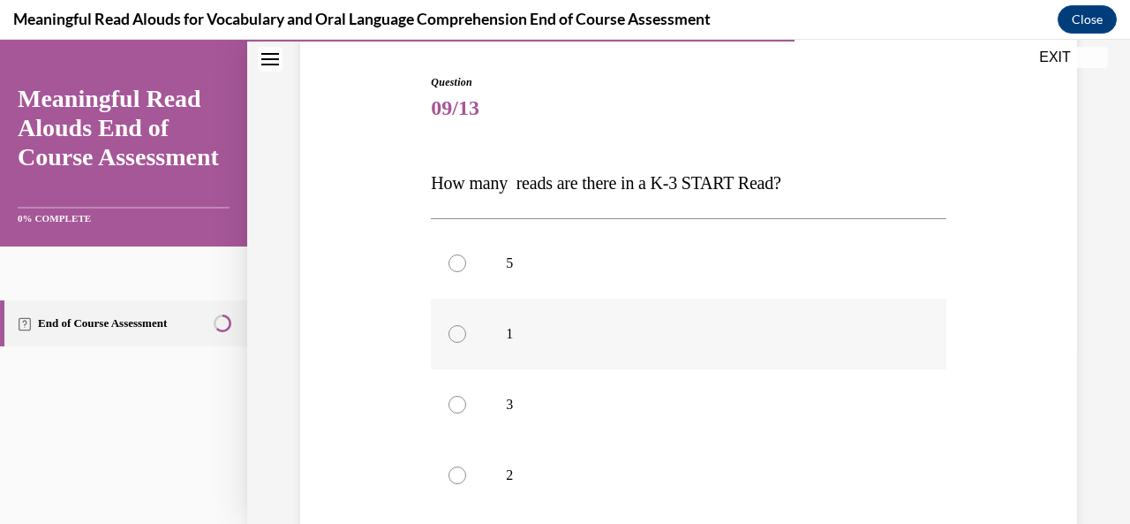
scroll to position [201, 0]
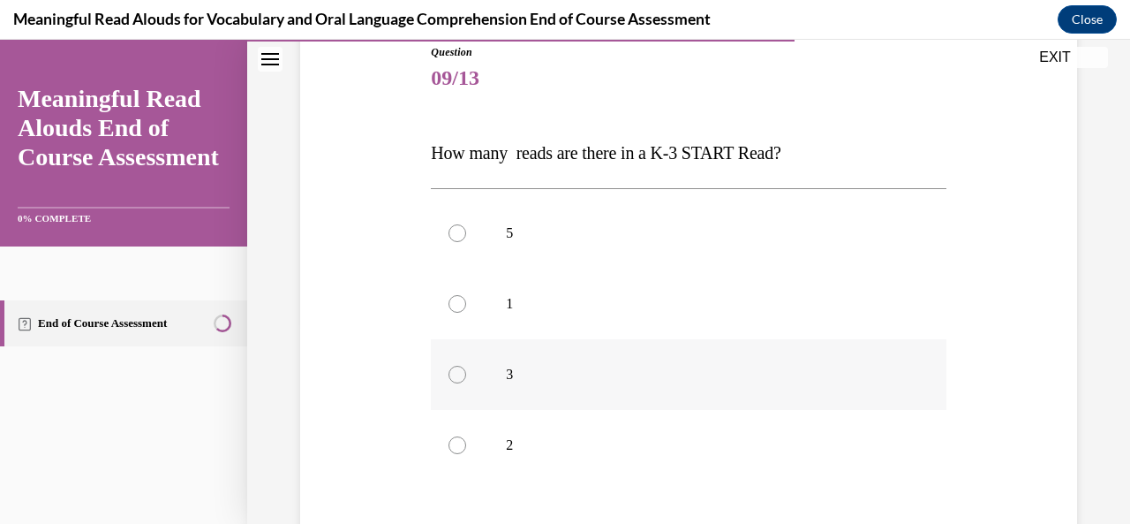
click at [454, 374] on div at bounding box center [458, 375] width 18 height 18
click at [454, 374] on input "3" at bounding box center [458, 375] width 18 height 18
radio input "true"
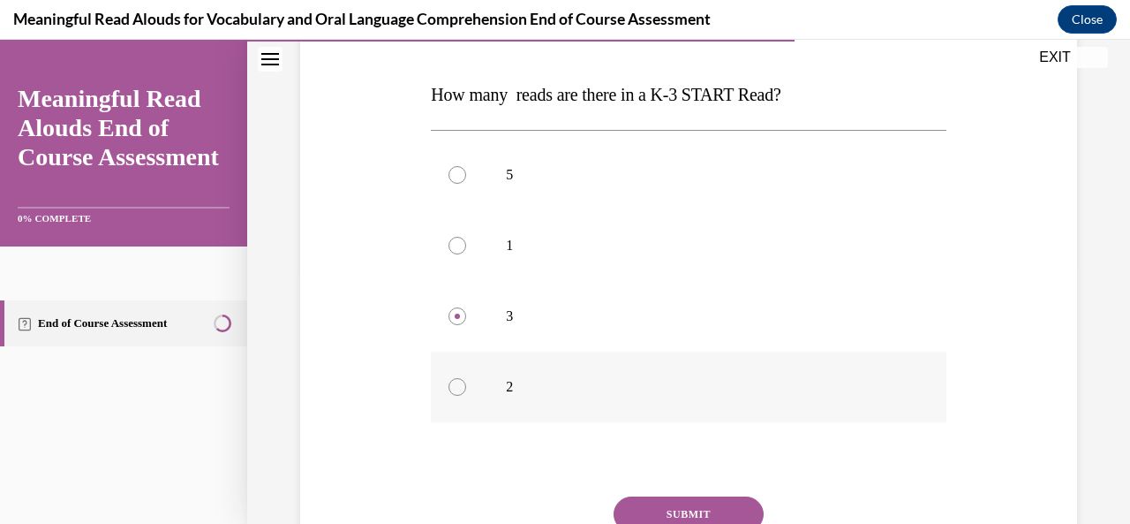
scroll to position [290, 0]
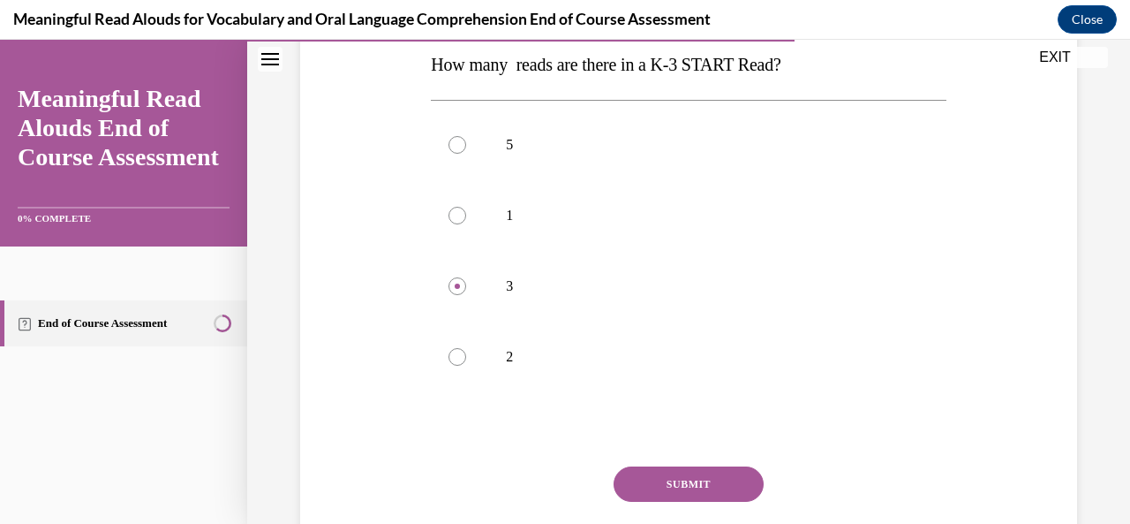
click at [658, 480] on button "SUBMIT" at bounding box center [689, 483] width 150 height 35
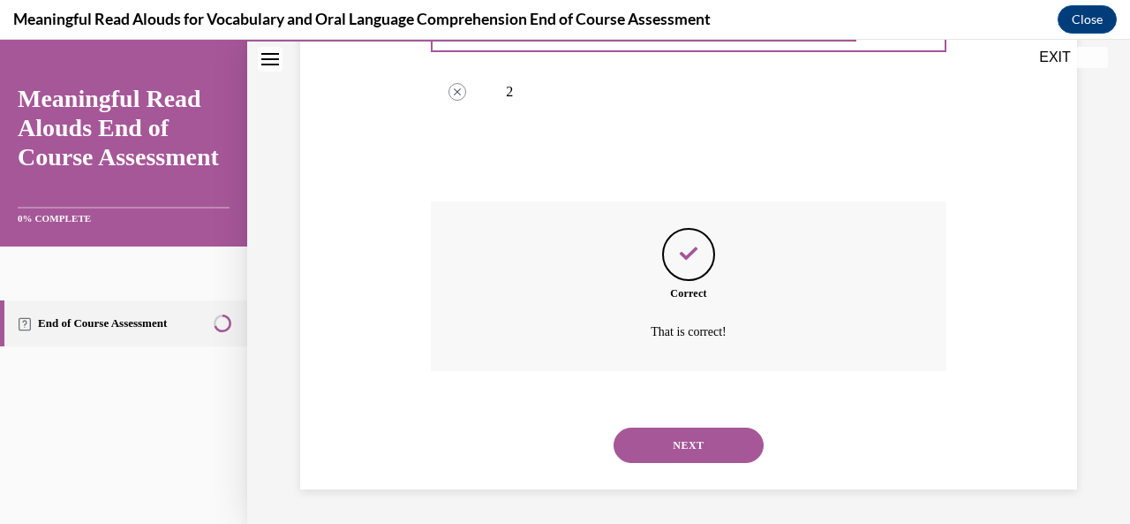
scroll to position [555, 0]
click at [679, 445] on button "NEXT" at bounding box center [689, 444] width 150 height 35
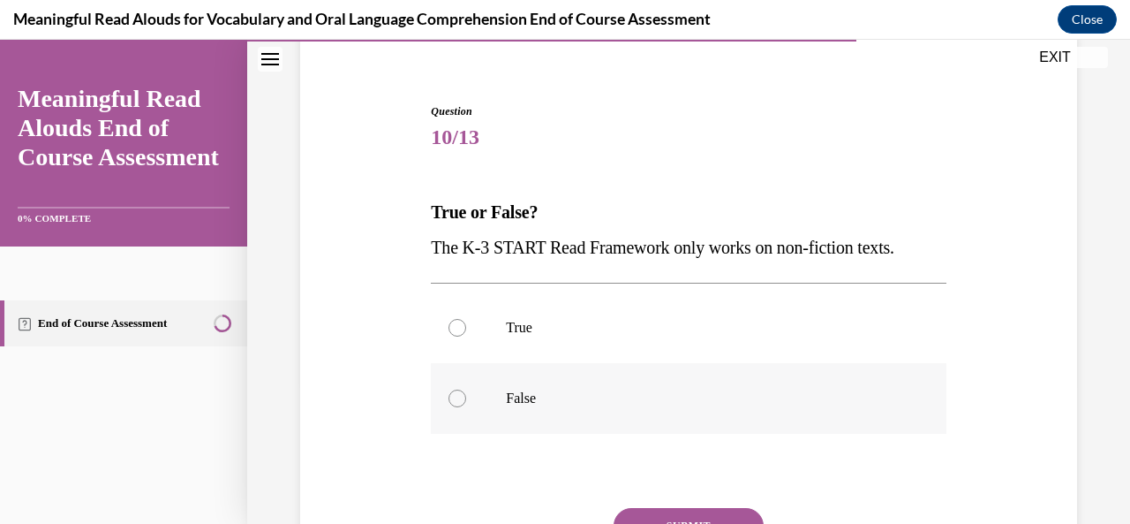
scroll to position [171, 0]
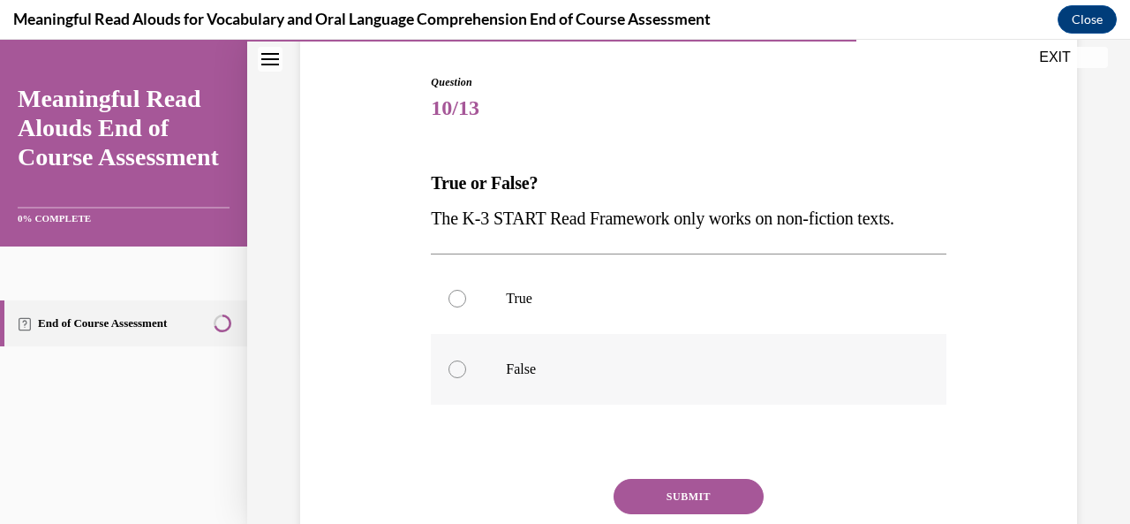
click at [459, 370] on div at bounding box center [458, 369] width 18 height 18
click at [459, 370] on input "False" at bounding box center [458, 369] width 18 height 18
radio input "true"
click at [684, 497] on button "SUBMIT" at bounding box center [689, 496] width 150 height 35
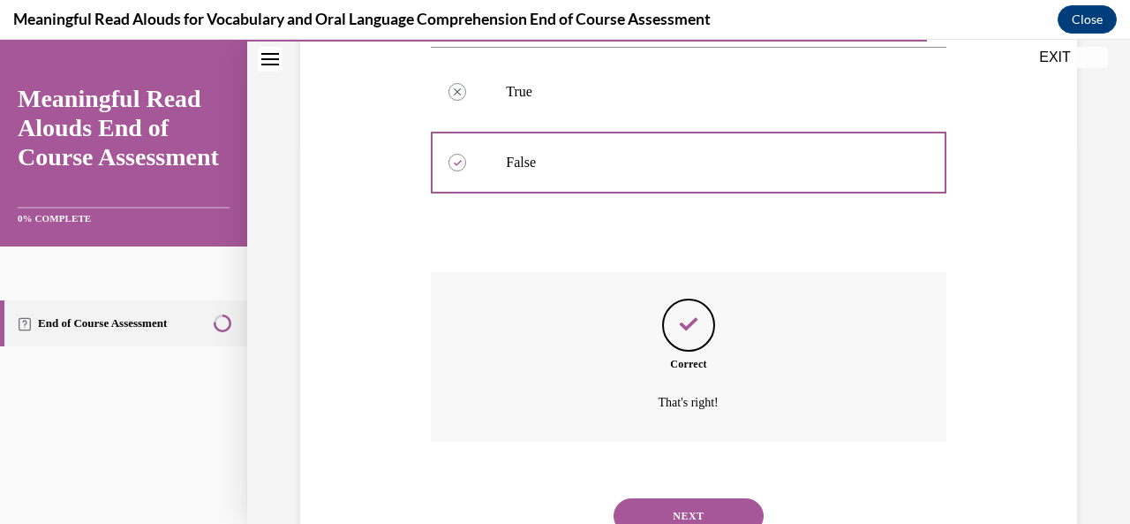
scroll to position [449, 0]
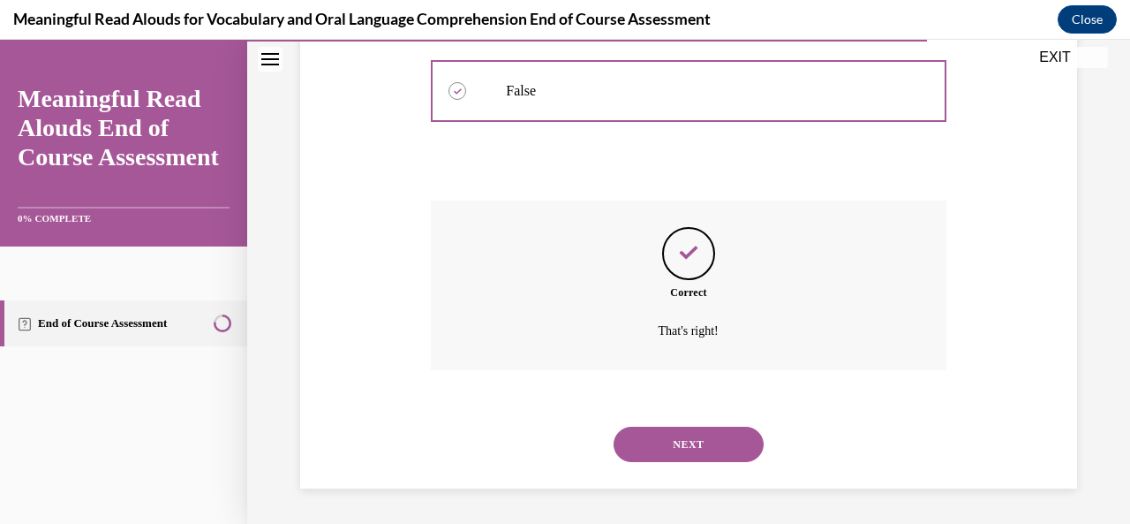
click at [700, 443] on button "NEXT" at bounding box center [689, 444] width 150 height 35
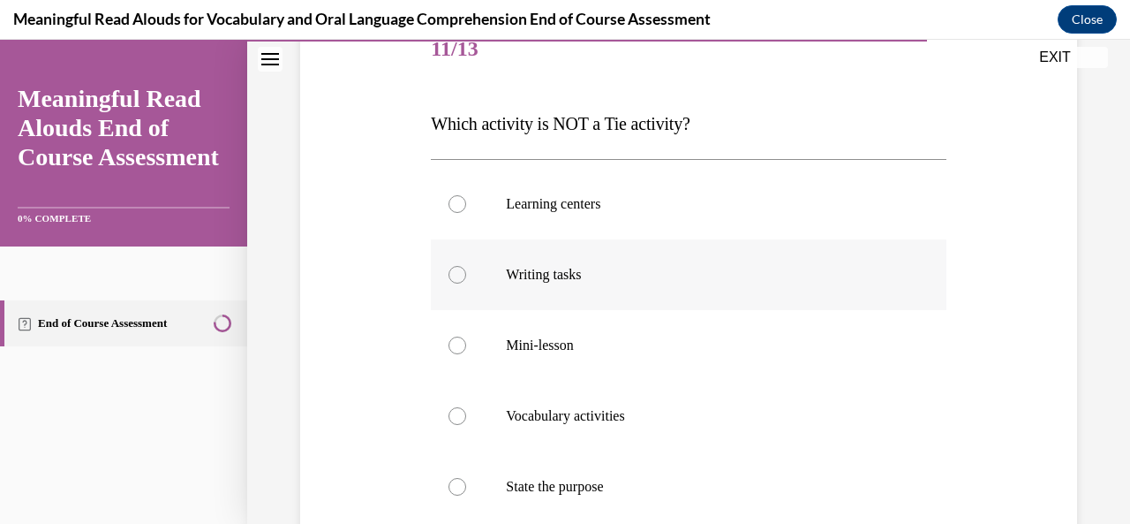
scroll to position [290, 0]
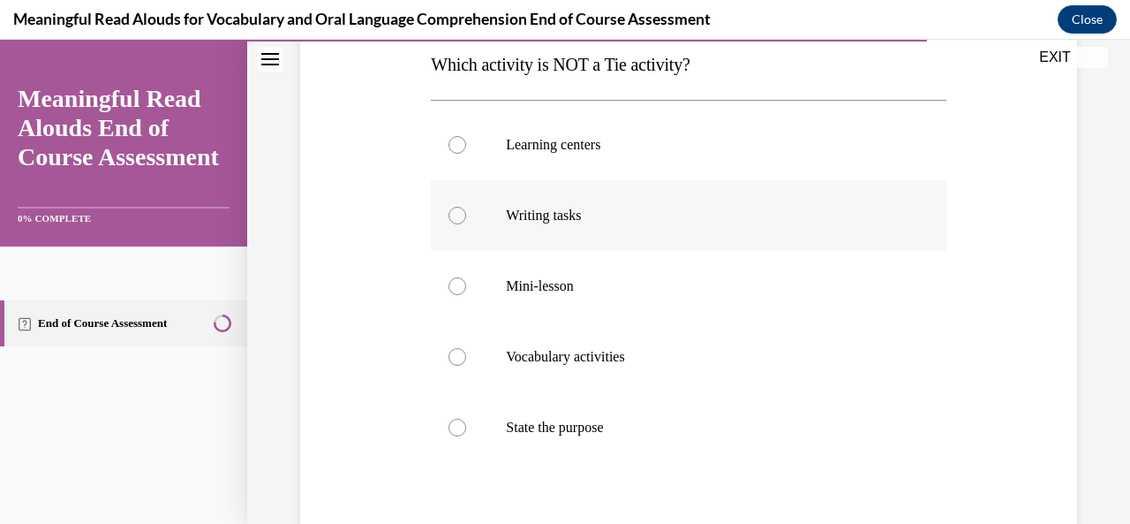
click at [460, 217] on div at bounding box center [458, 216] width 18 height 18
click at [460, 217] on input "Writing tasks" at bounding box center [458, 216] width 18 height 18
radio input "true"
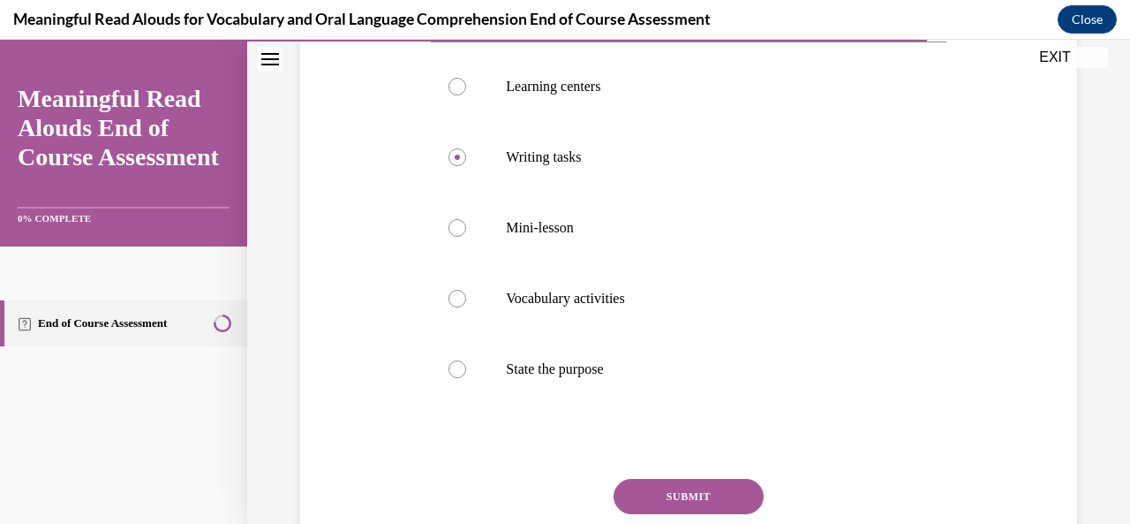
click at [680, 495] on button "SUBMIT" at bounding box center [689, 496] width 150 height 35
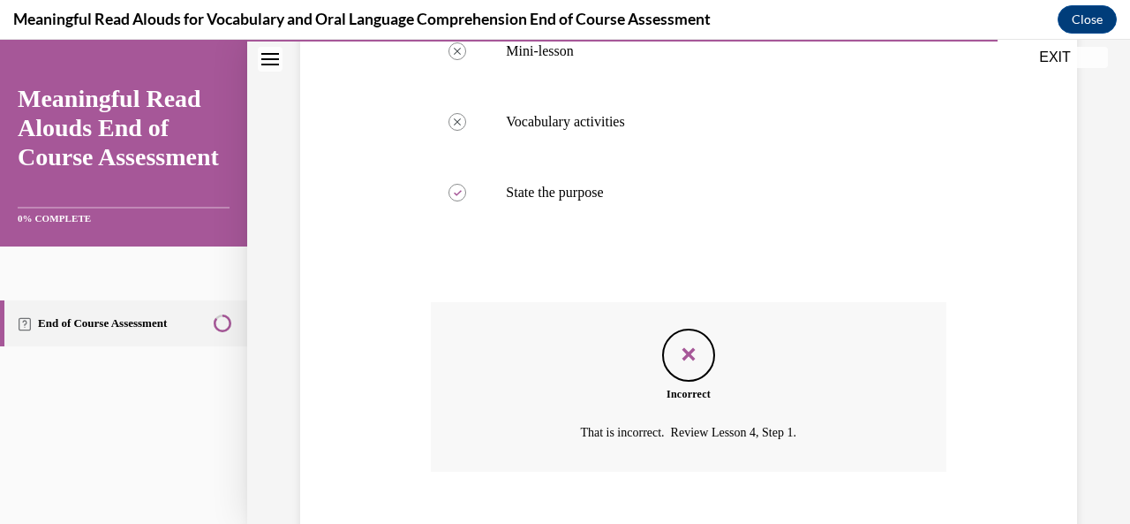
scroll to position [584, 0]
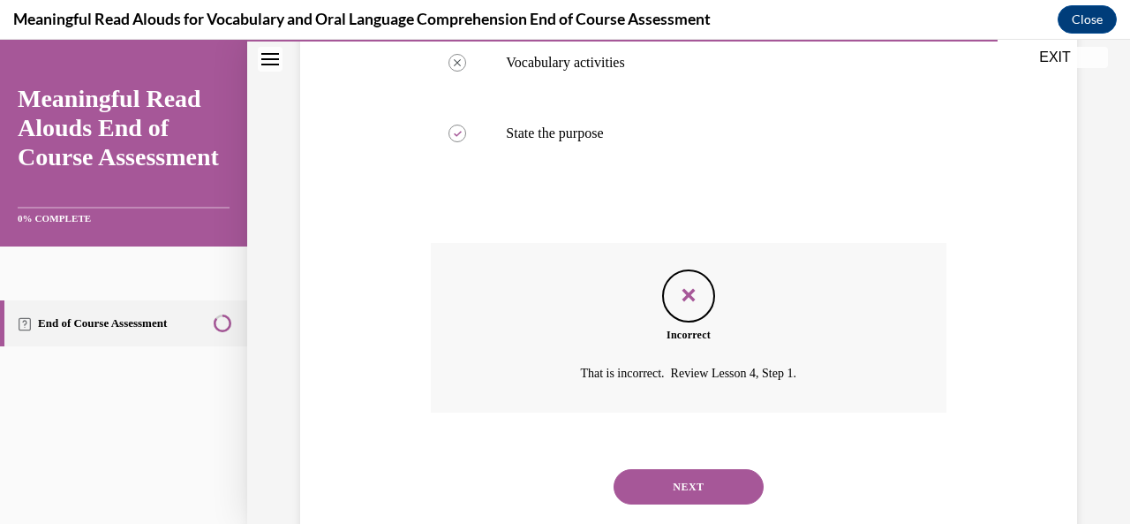
click at [679, 490] on button "NEXT" at bounding box center [689, 486] width 150 height 35
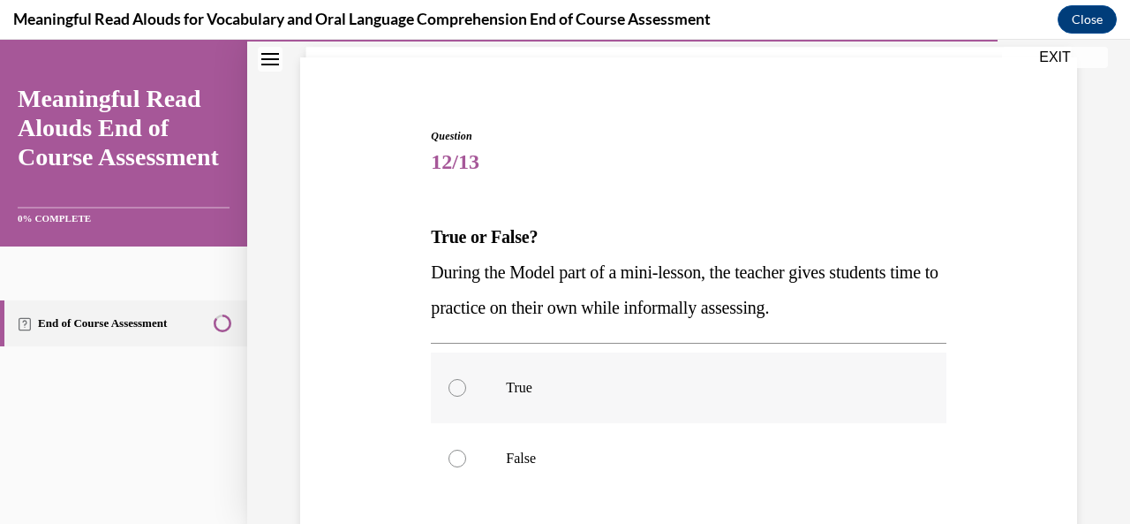
scroll to position [147, 0]
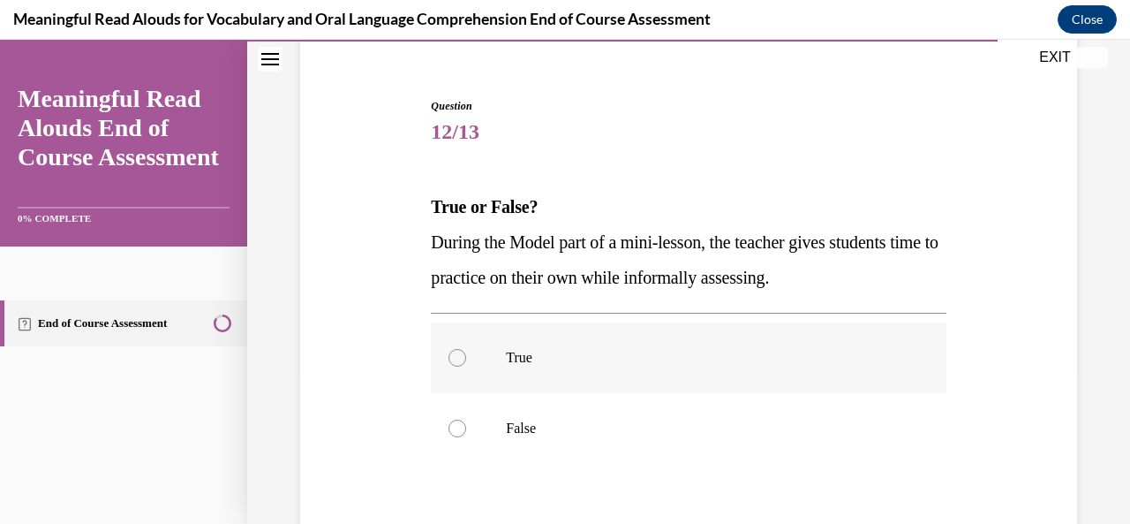
click at [454, 361] on div at bounding box center [458, 358] width 18 height 18
click at [454, 361] on input "True" at bounding box center [458, 358] width 18 height 18
radio input "true"
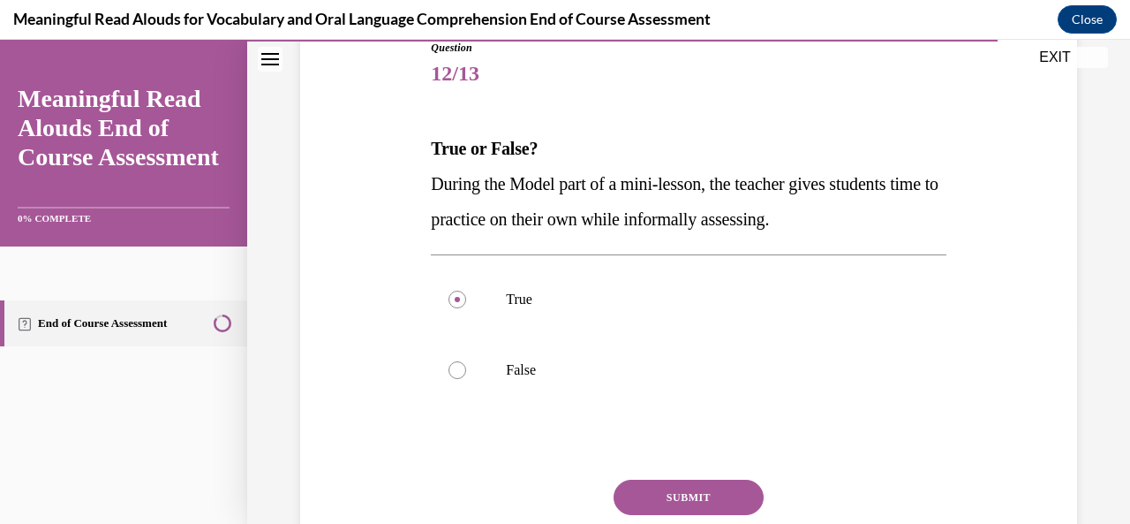
click at [653, 498] on button "SUBMIT" at bounding box center [689, 497] width 150 height 35
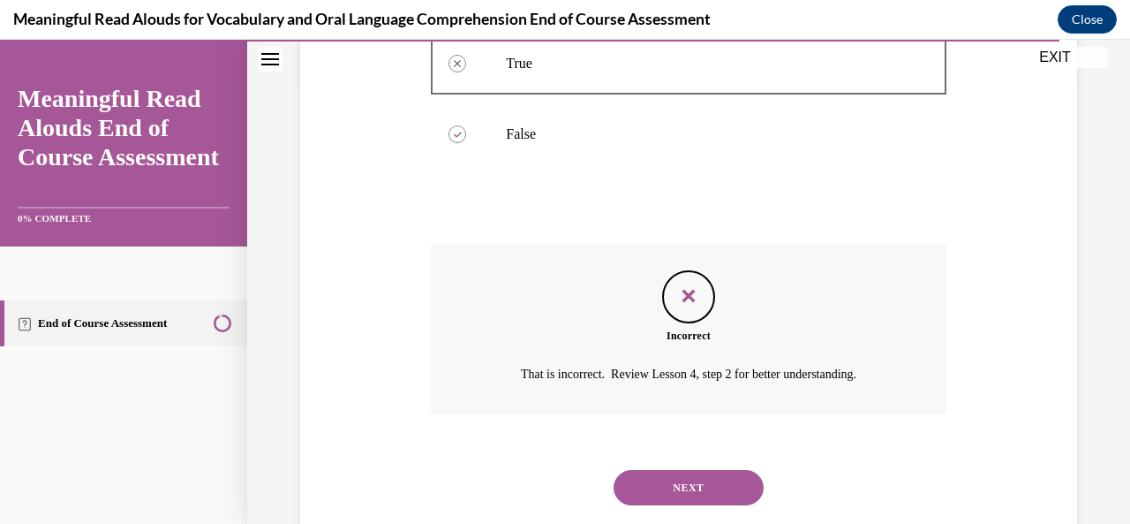
scroll to position [485, 0]
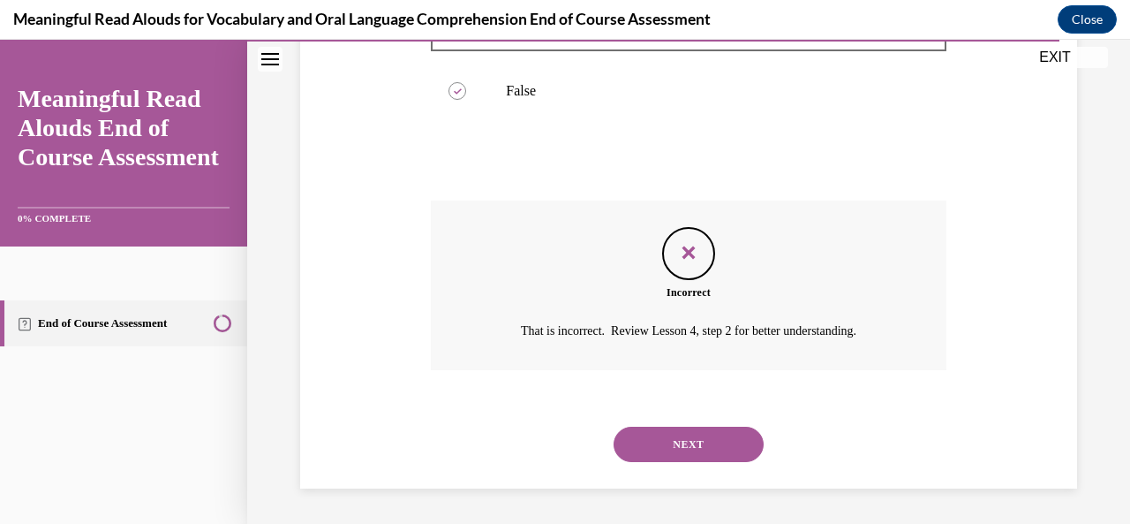
click at [679, 444] on button "NEXT" at bounding box center [689, 444] width 150 height 35
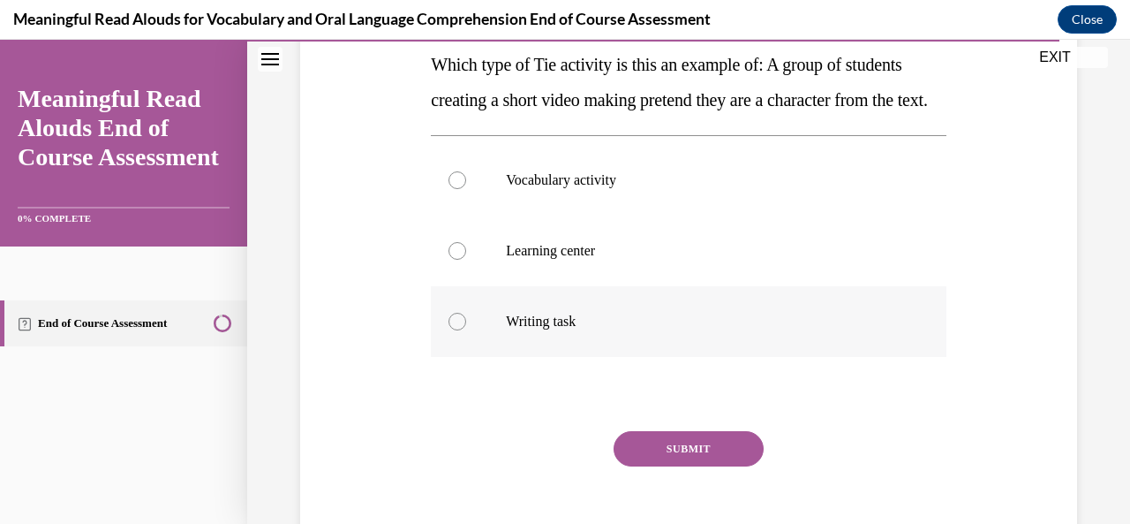
scroll to position [230, 0]
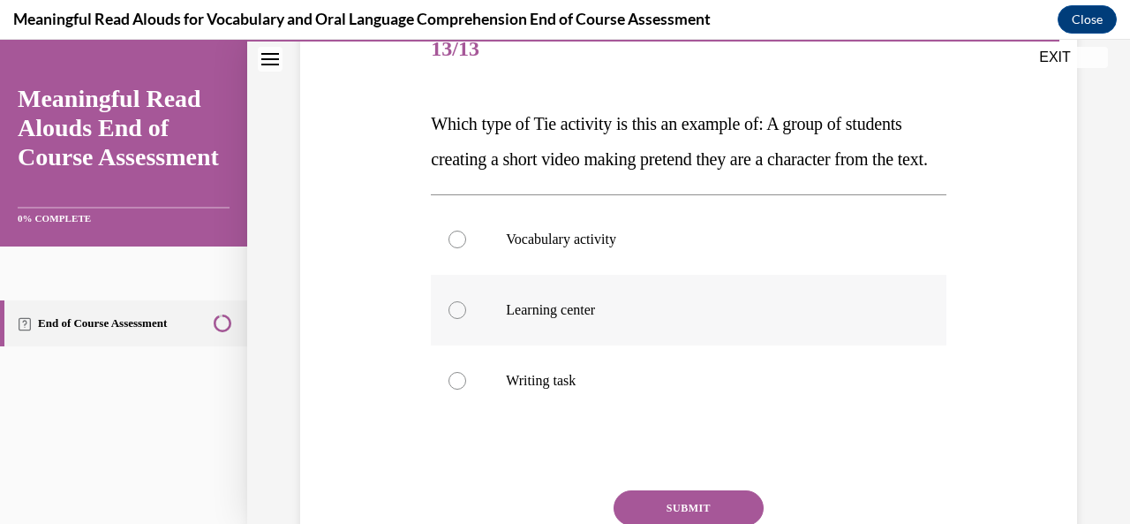
click at [458, 319] on div at bounding box center [458, 310] width 18 height 18
click at [458, 319] on input "Learning center" at bounding box center [458, 310] width 18 height 18
radio input "true"
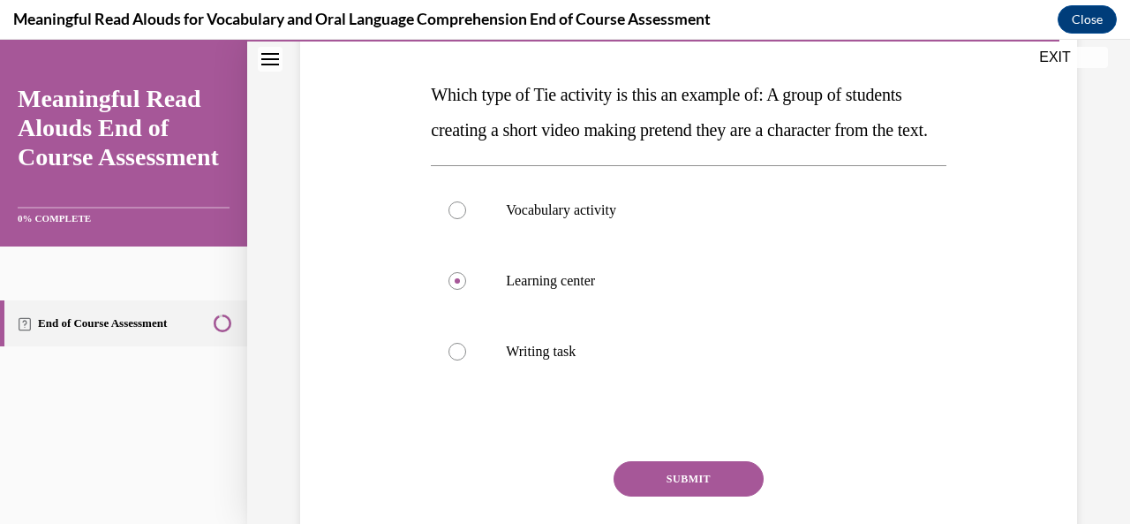
click at [659, 496] on button "SUBMIT" at bounding box center [689, 478] width 150 height 35
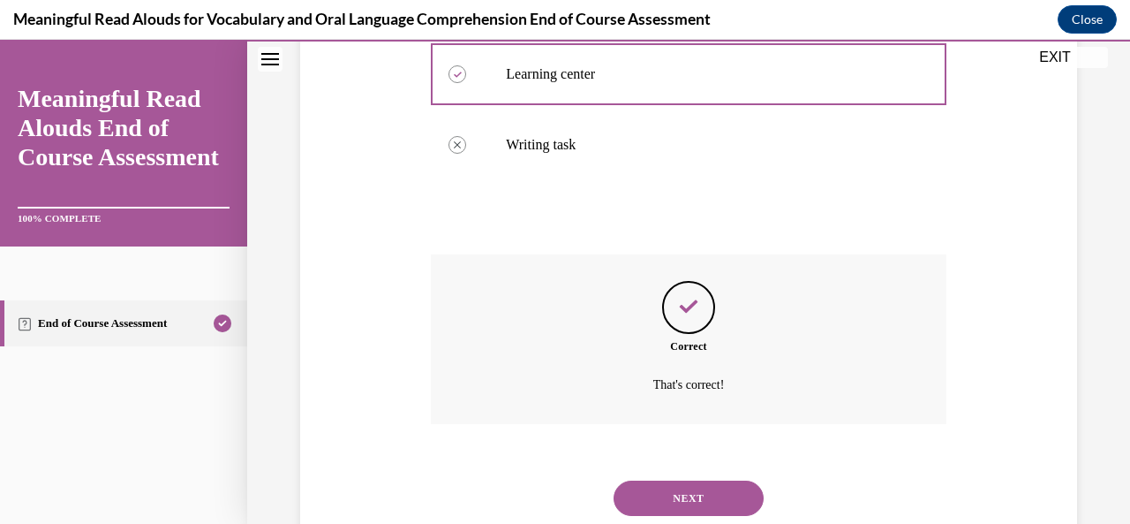
scroll to position [525, 0]
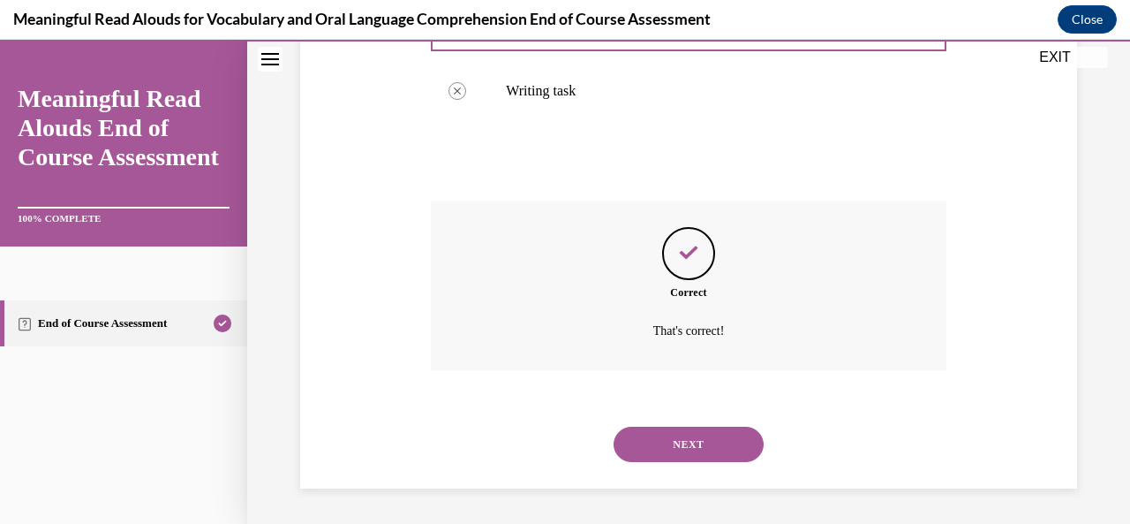
click at [677, 462] on button "NEXT" at bounding box center [689, 444] width 150 height 35
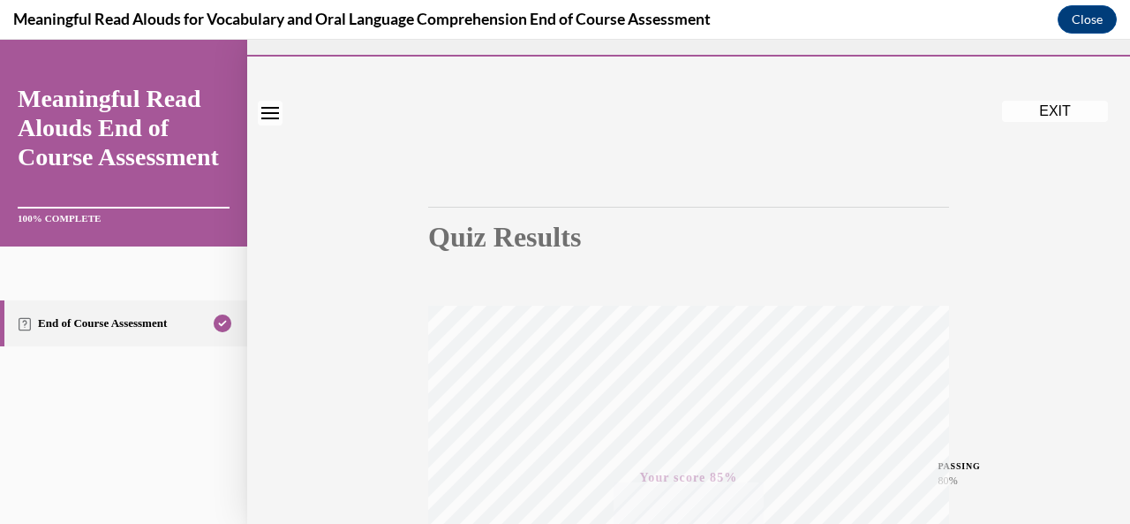
scroll to position [0, 0]
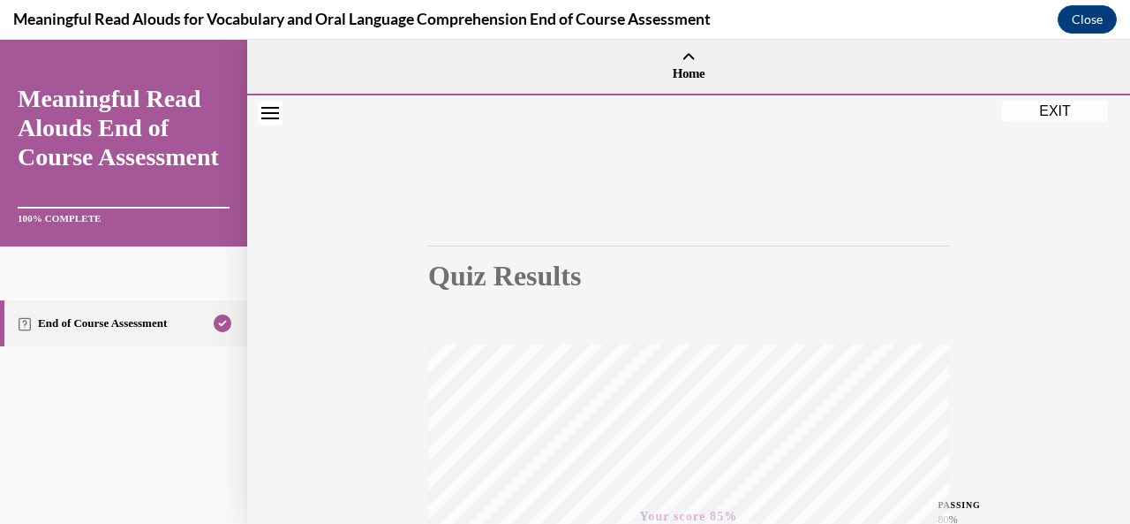
click at [1059, 108] on button "EXIT" at bounding box center [1055, 111] width 106 height 21
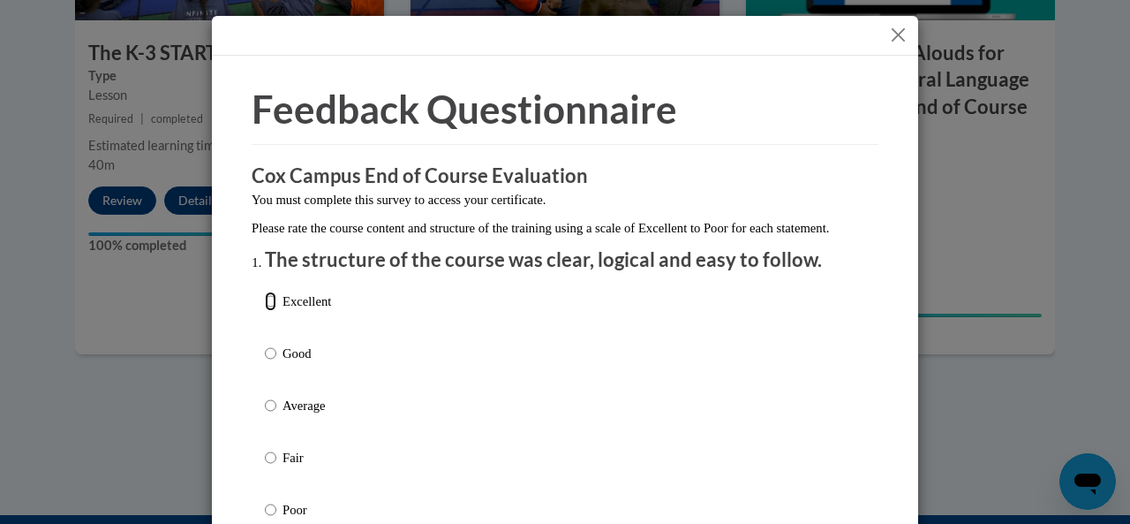
click at [265, 311] on input "Excellent" at bounding box center [270, 300] width 11 height 19
radio input "true"
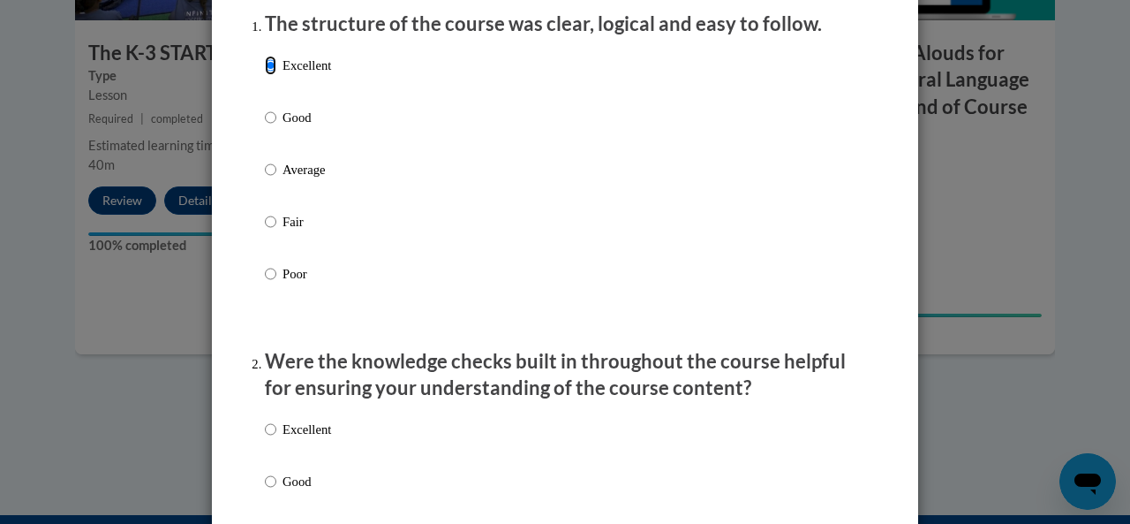
scroll to position [324, 0]
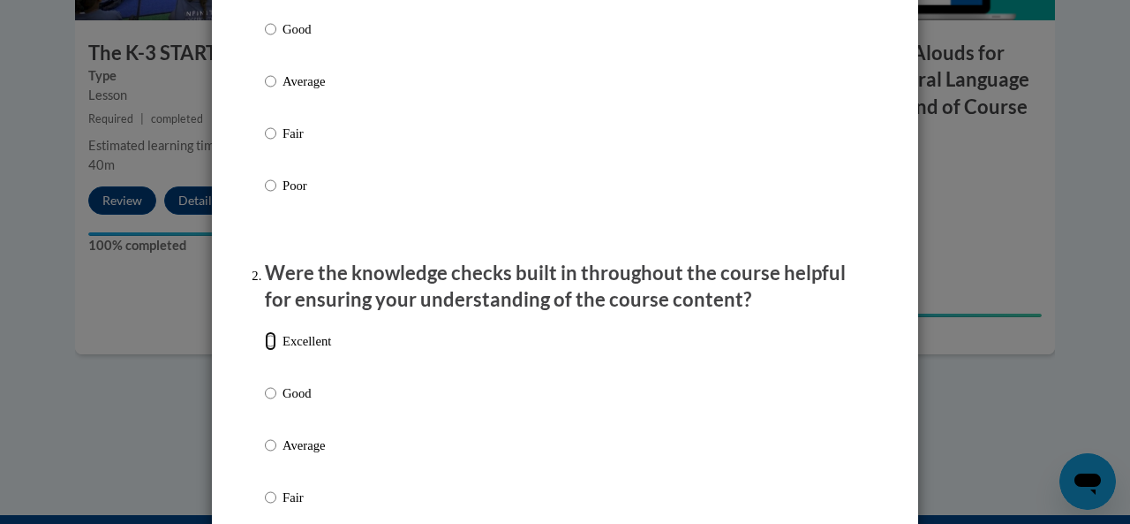
click at [265, 351] on input "Excellent" at bounding box center [270, 340] width 11 height 19
radio input "true"
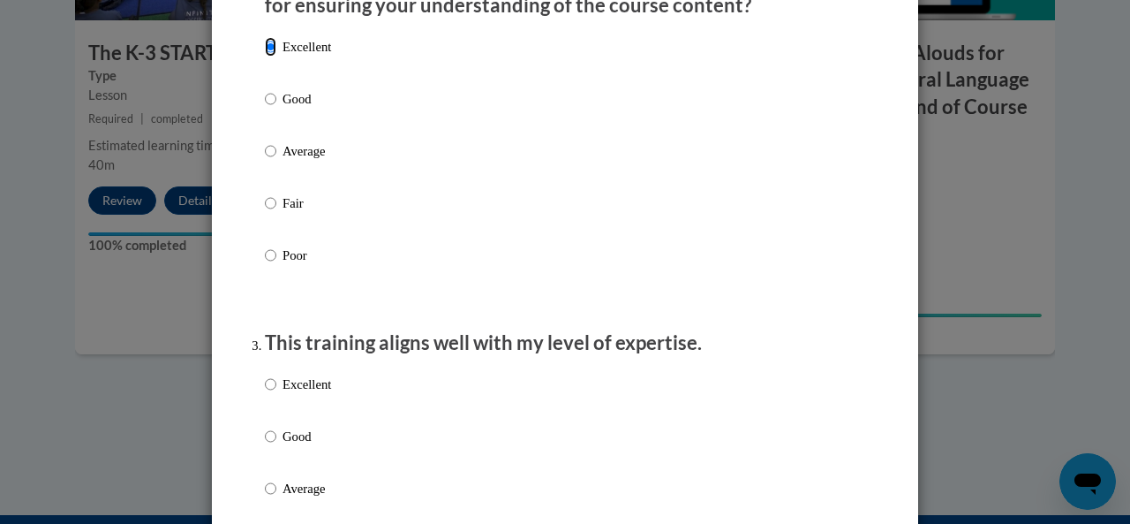
scroll to position [706, 0]
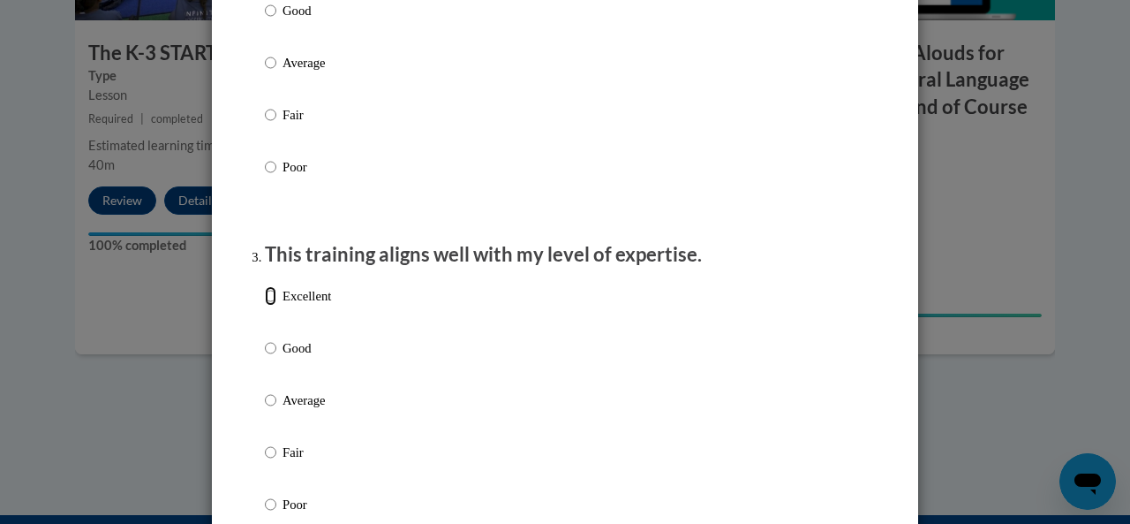
click at [266, 306] on input "Excellent" at bounding box center [270, 295] width 11 height 19
radio input "true"
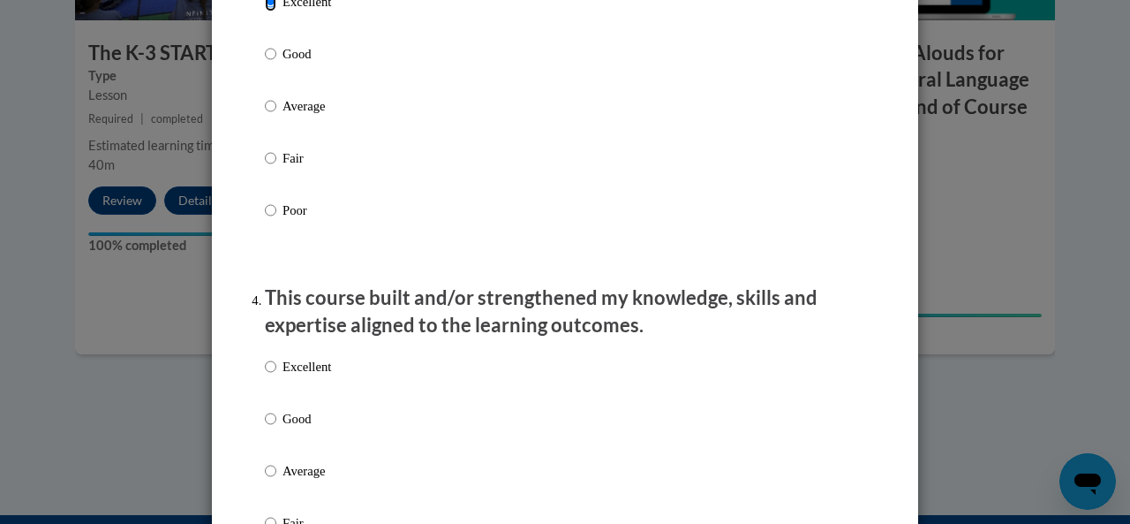
scroll to position [1060, 0]
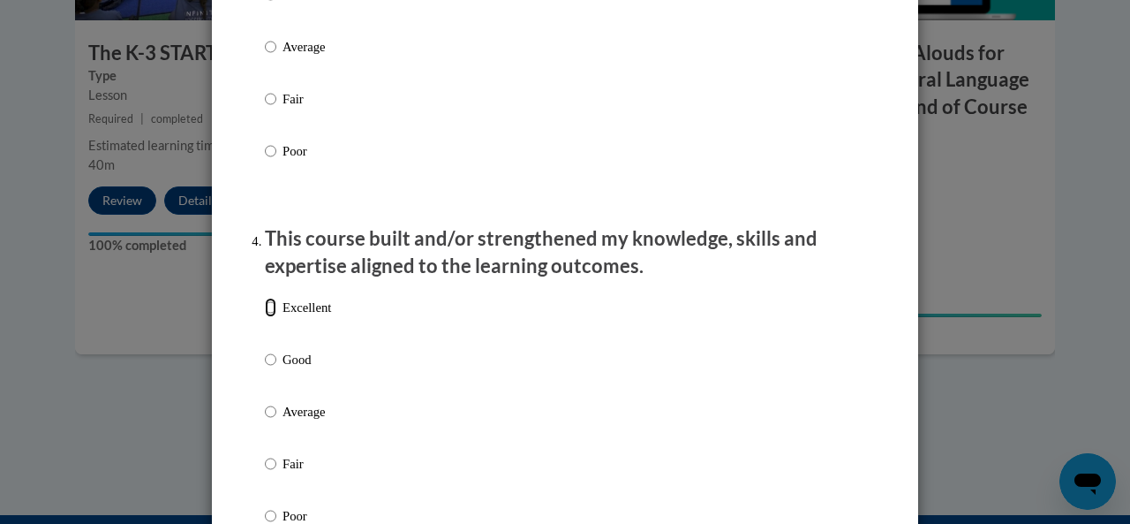
click at [265, 317] on input "Excellent" at bounding box center [270, 307] width 11 height 19
radio input "true"
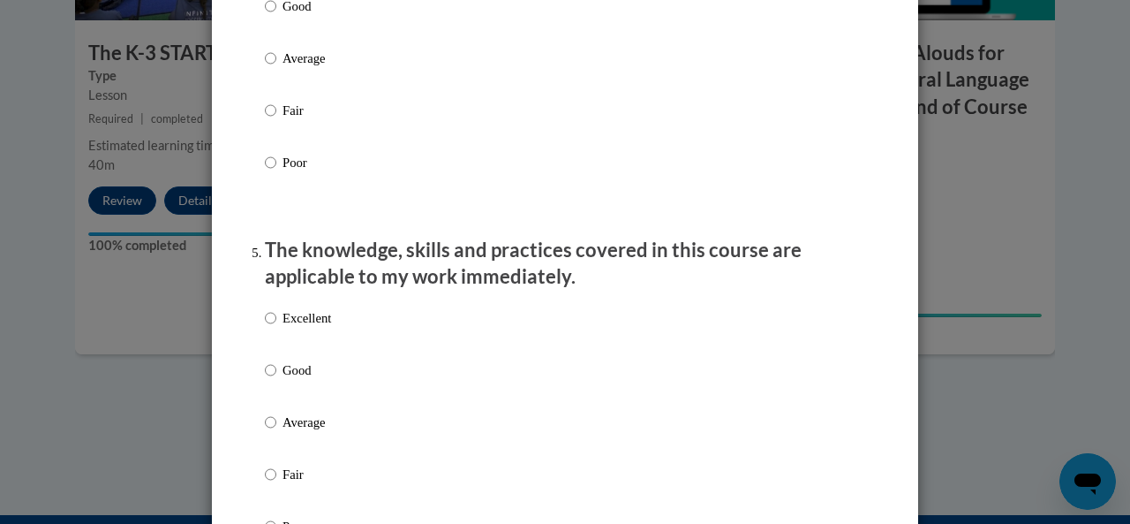
scroll to position [1472, 0]
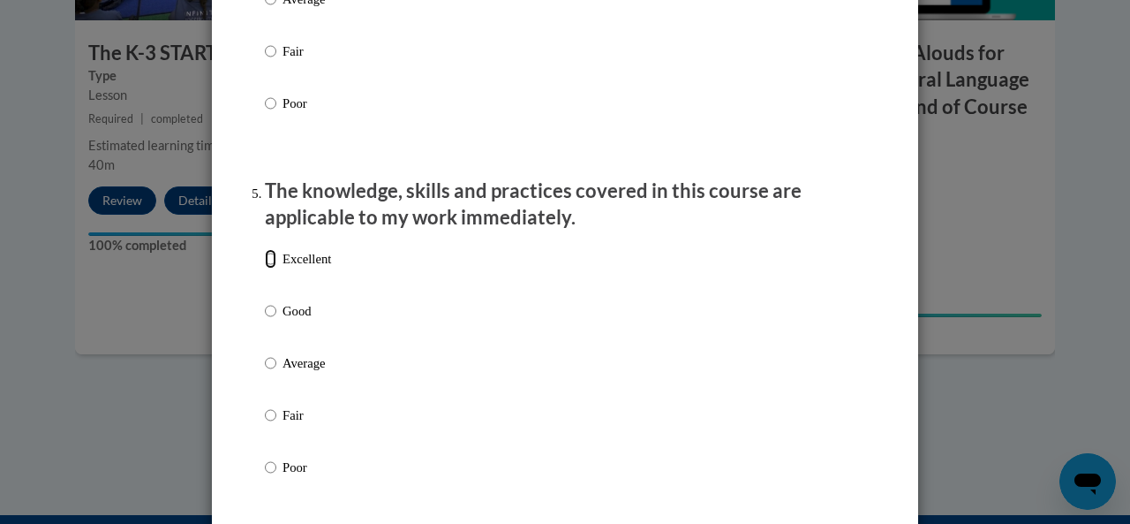
click at [265, 268] on input "Excellent" at bounding box center [270, 258] width 11 height 19
radio input "true"
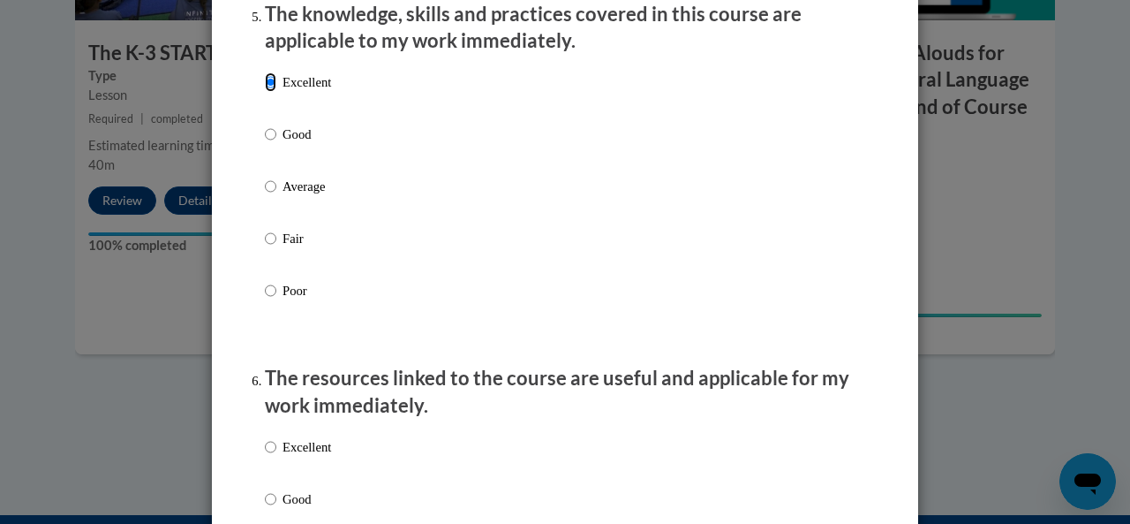
scroll to position [1737, 0]
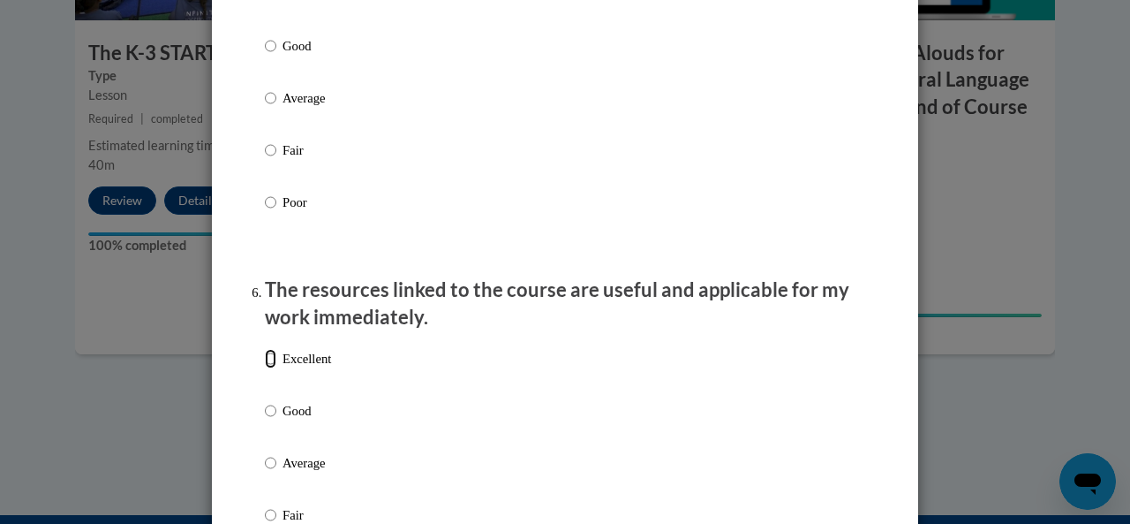
click at [265, 367] on input "Excellent" at bounding box center [270, 358] width 11 height 19
radio input "true"
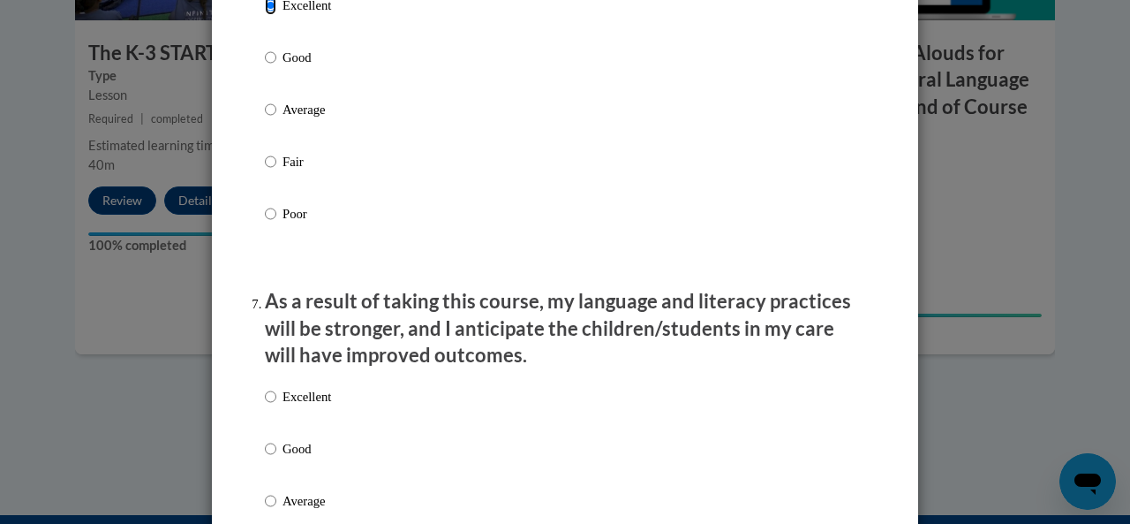
scroll to position [2179, 0]
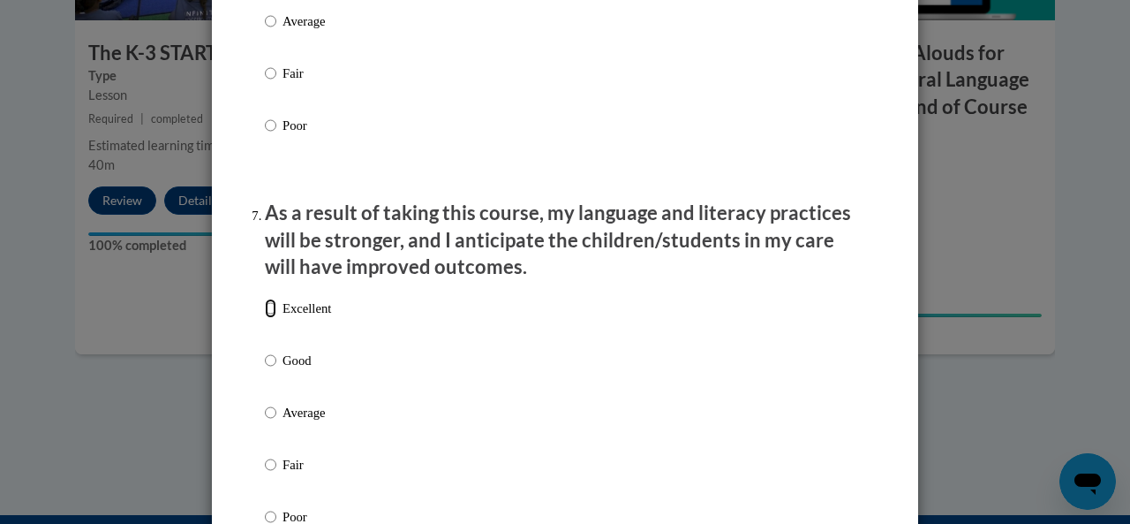
click at [265, 318] on input "Excellent" at bounding box center [270, 307] width 11 height 19
radio input "true"
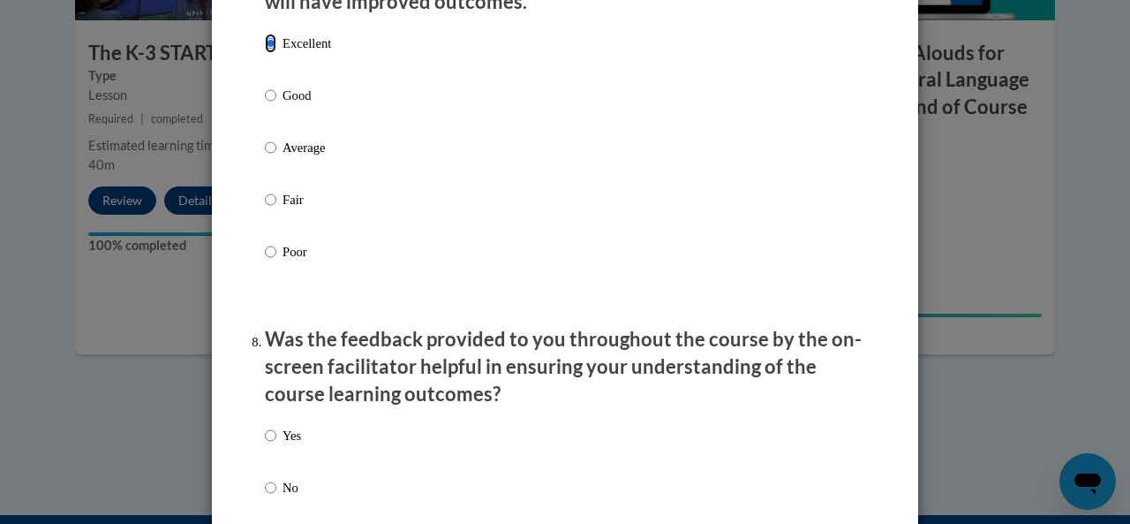
scroll to position [2532, 0]
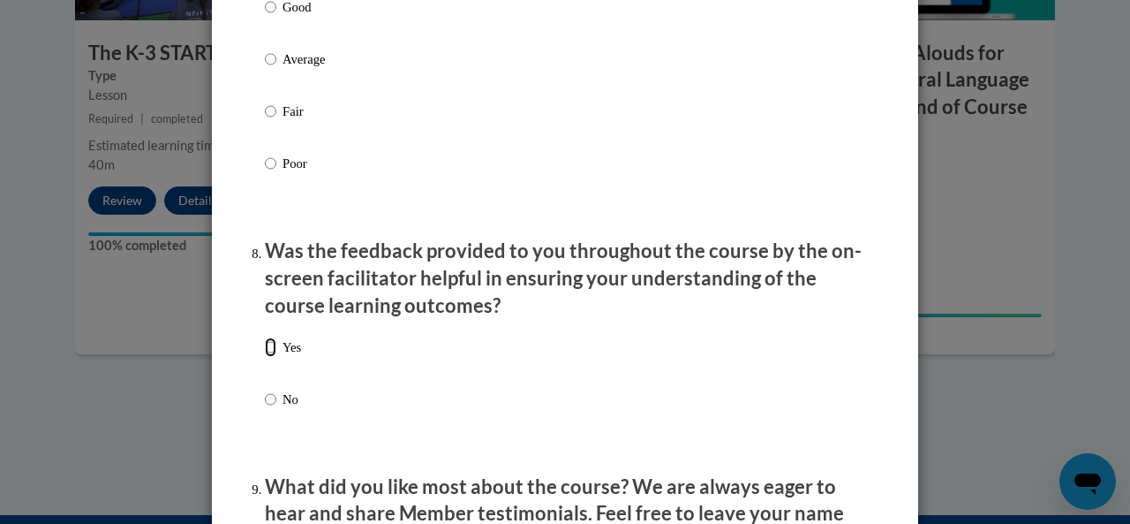
click at [265, 357] on input "Yes" at bounding box center [270, 346] width 11 height 19
radio input "true"
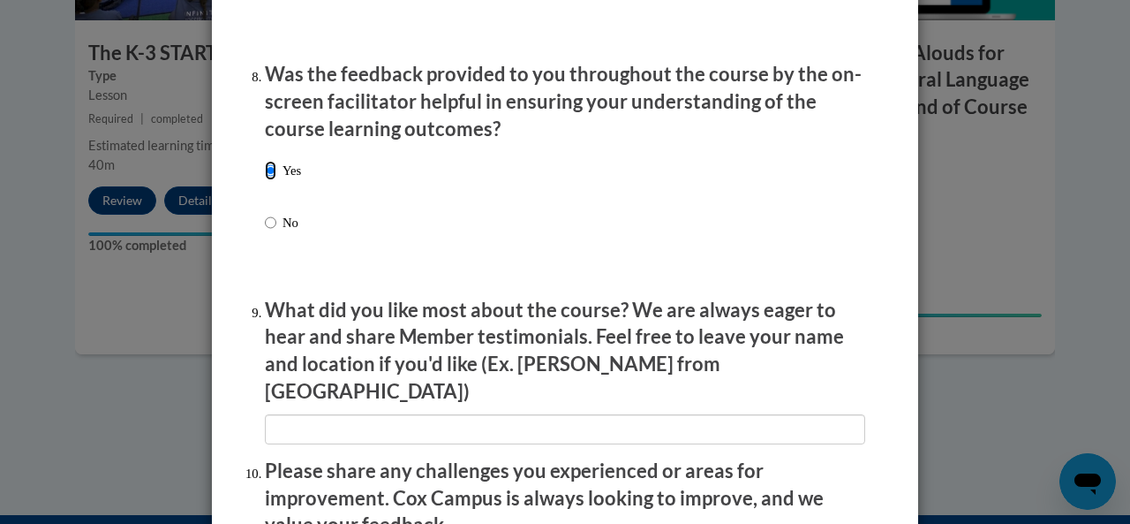
scroll to position [2797, 0]
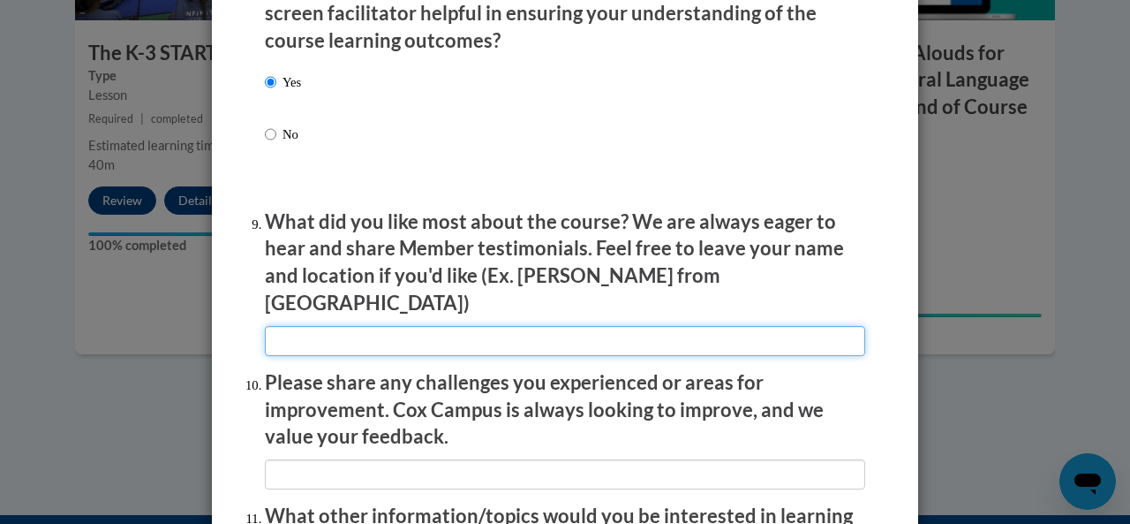
click at [268, 326] on input "textbox" at bounding box center [565, 341] width 601 height 30
type input "L"
type input "I like the teacher and students interacting together. Jennifer from Jackson"
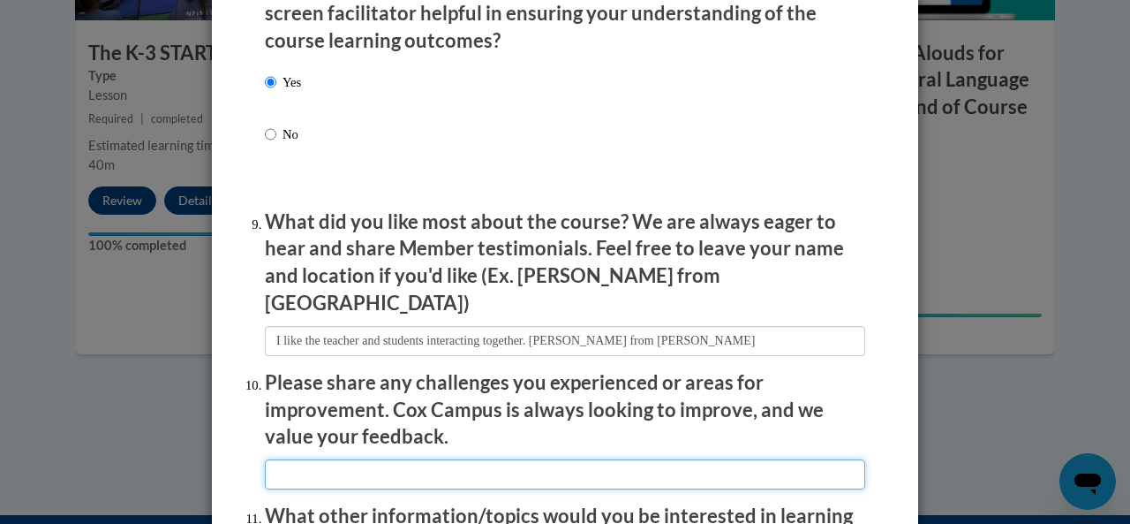
click at [270, 459] on input "textbox" at bounding box center [565, 474] width 601 height 30
type input "No comment"
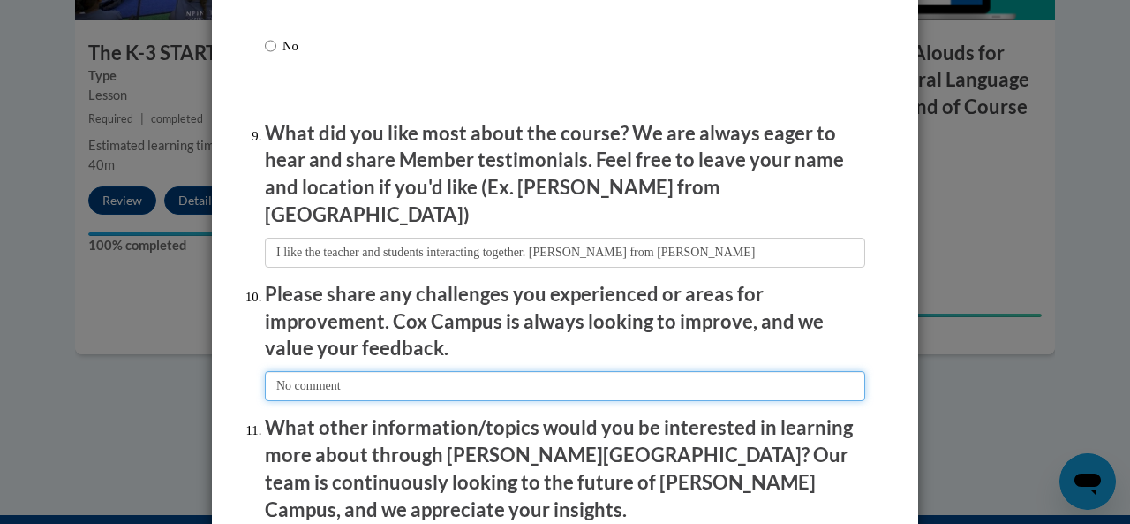
scroll to position [2973, 0]
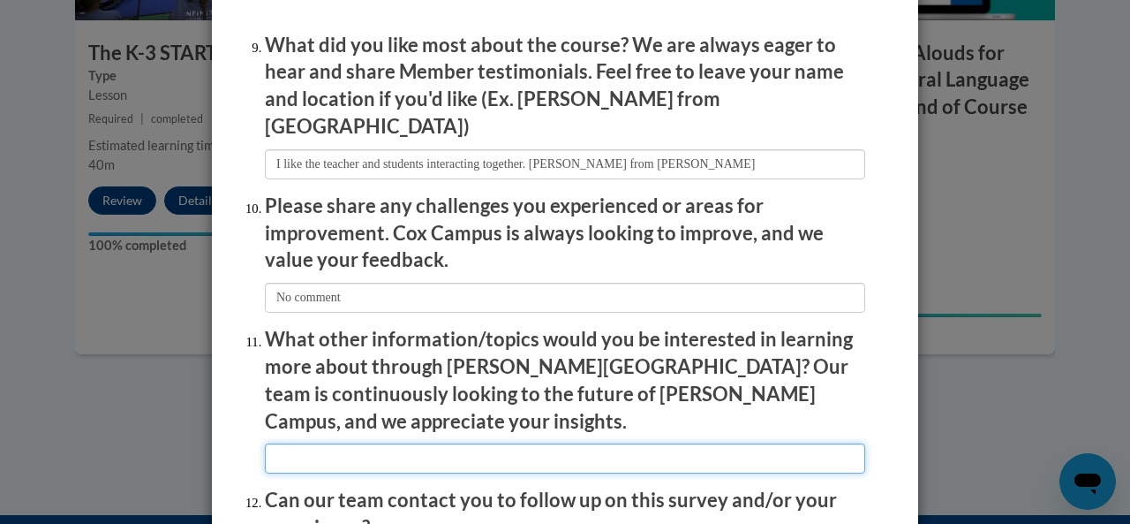
click at [293, 443] on input "textbox" at bounding box center [565, 458] width 601 height 30
type input "No Comment"
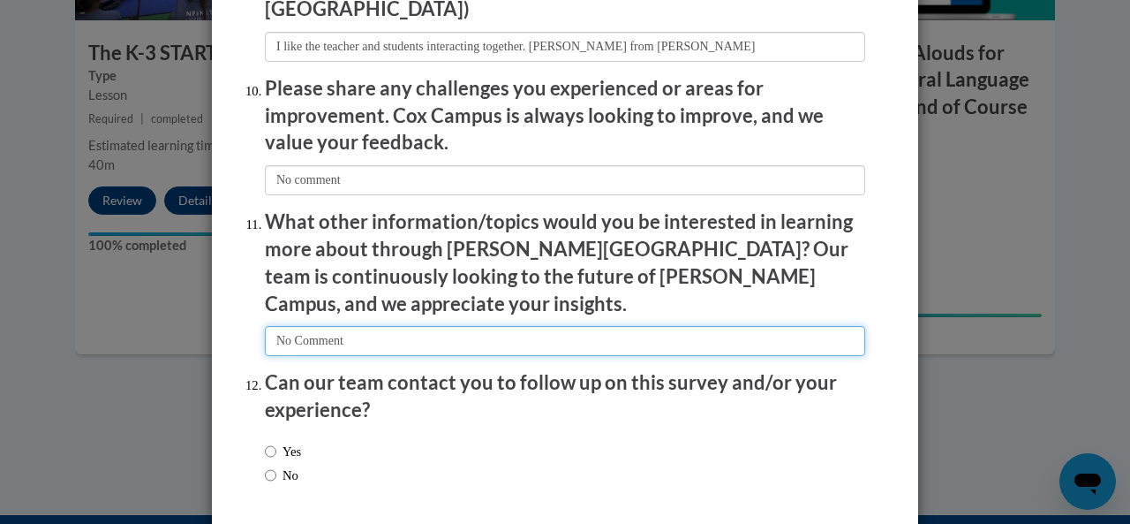
scroll to position [3146, 0]
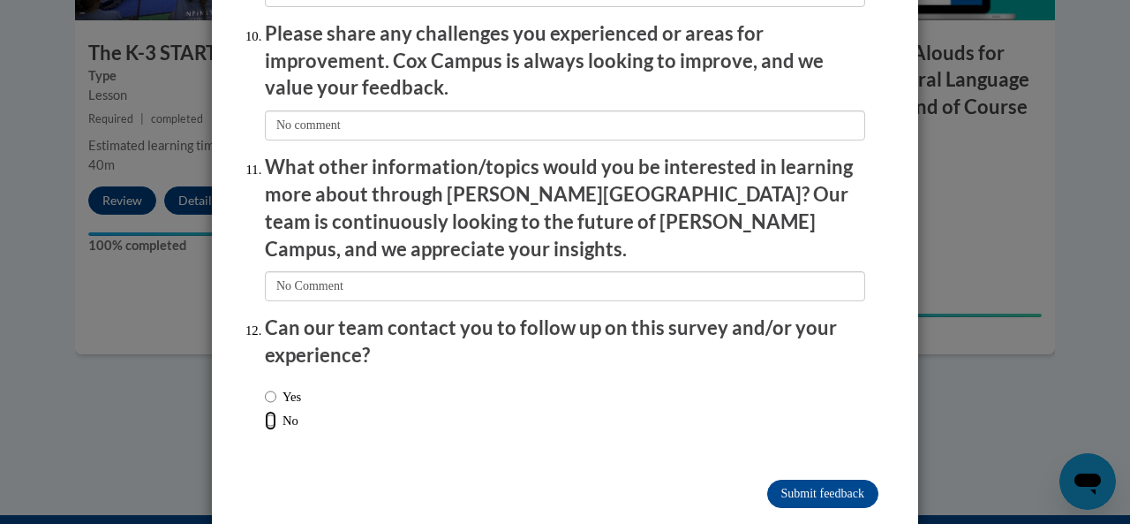
click at [267, 411] on input "No" at bounding box center [270, 420] width 11 height 19
radio input "true"
click at [788, 480] on input "Submit feedback" at bounding box center [822, 494] width 111 height 28
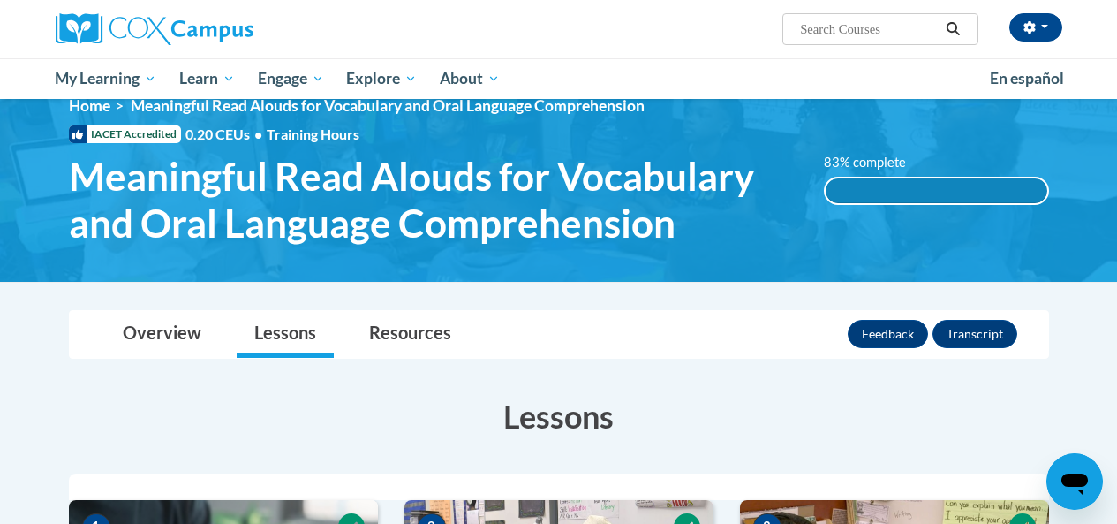
scroll to position [0, 0]
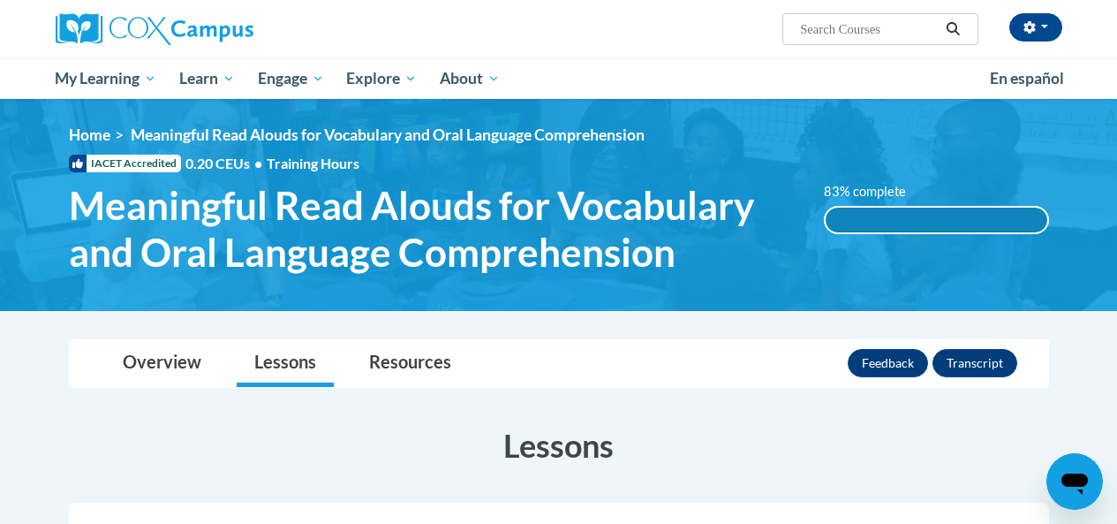
click at [777, 214] on span "Meaningful Read Alouds for Vocabulary and Oral Language Comprehension" at bounding box center [433, 229] width 729 height 94
click at [838, 215] on div "83% complete" at bounding box center [937, 220] width 222 height 25
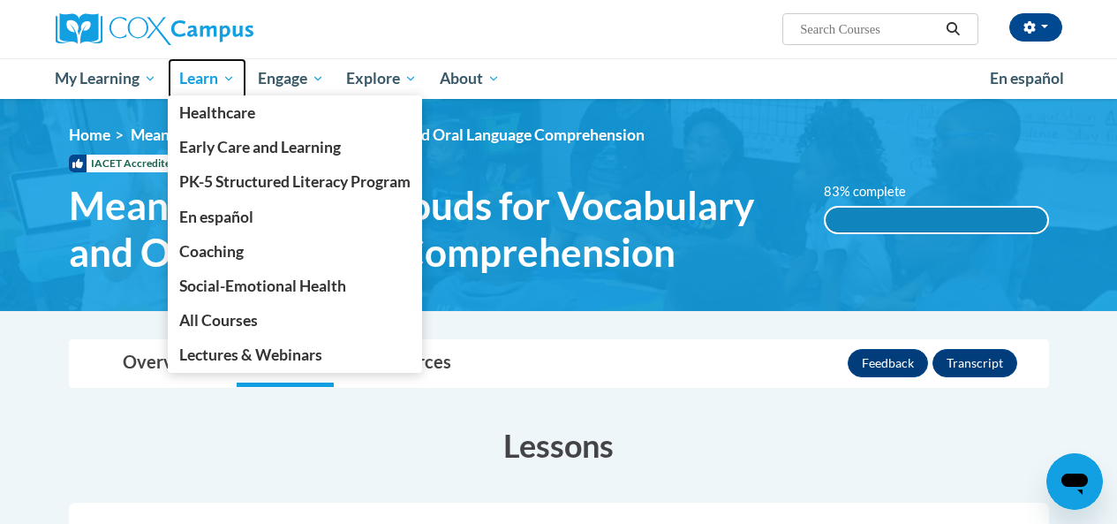
click at [193, 84] on span "Learn" at bounding box center [207, 78] width 56 height 21
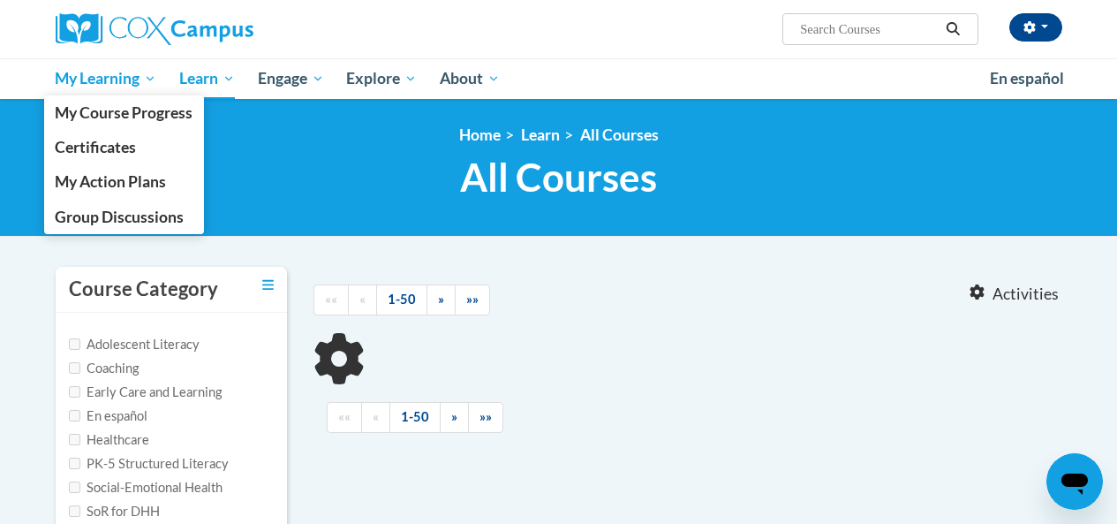
click at [128, 79] on span "My Learning" at bounding box center [106, 78] width 102 height 21
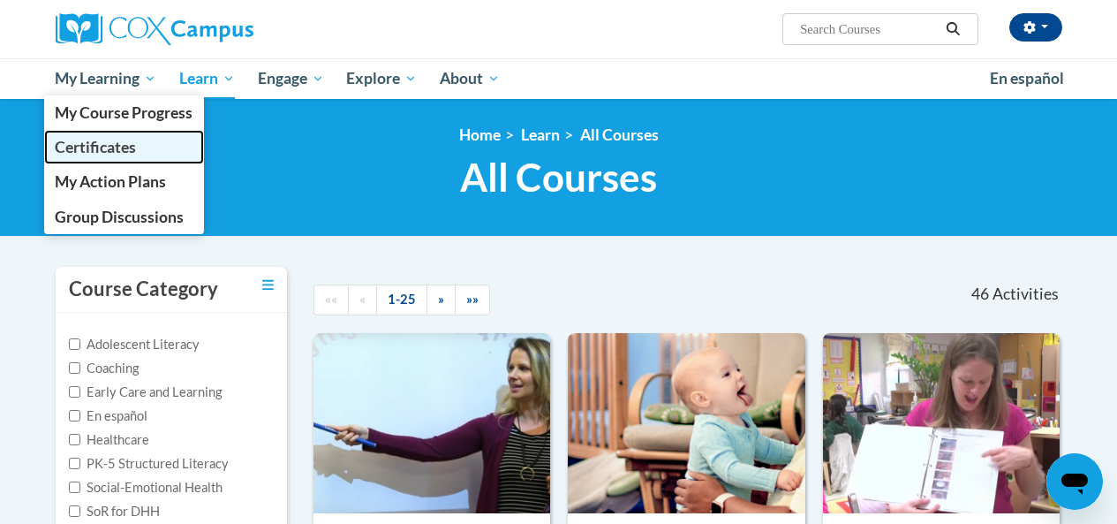
click at [111, 151] on span "Certificates" at bounding box center [95, 147] width 81 height 19
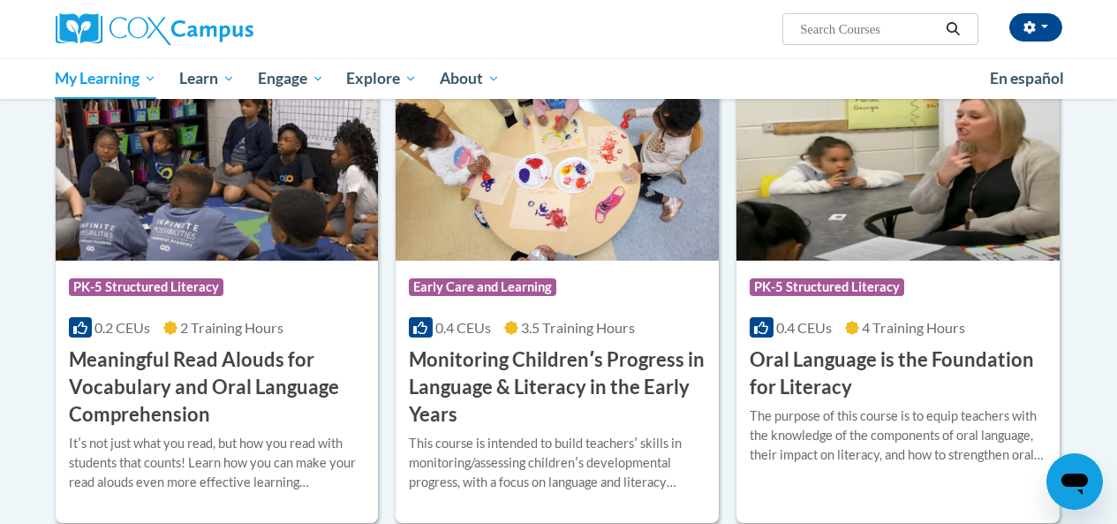
scroll to position [883, 0]
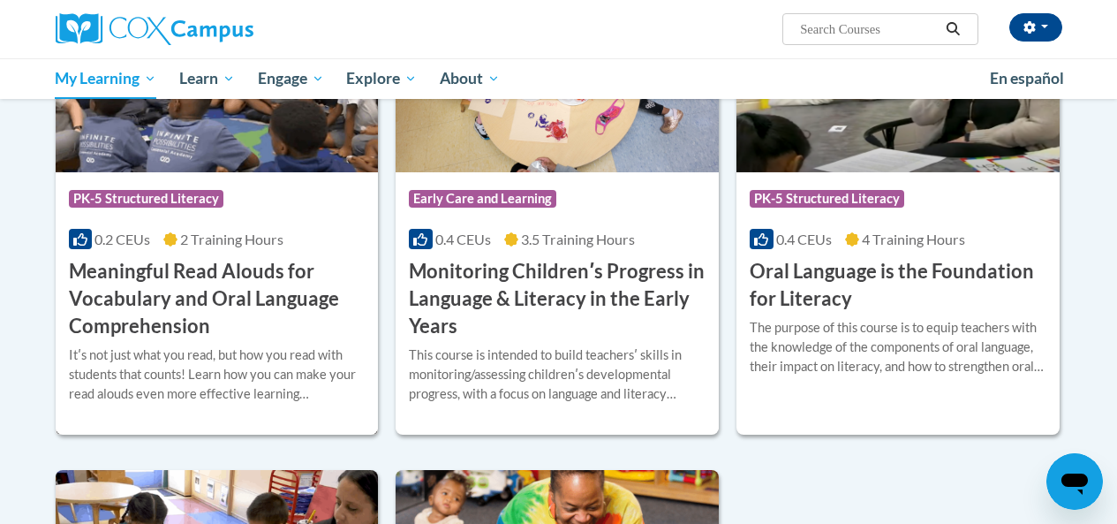
click at [239, 277] on h3 "Meaningful Read Alouds for Vocabulary and Oral Language Comprehension" at bounding box center [217, 298] width 297 height 81
